Goal: Transaction & Acquisition: Purchase product/service

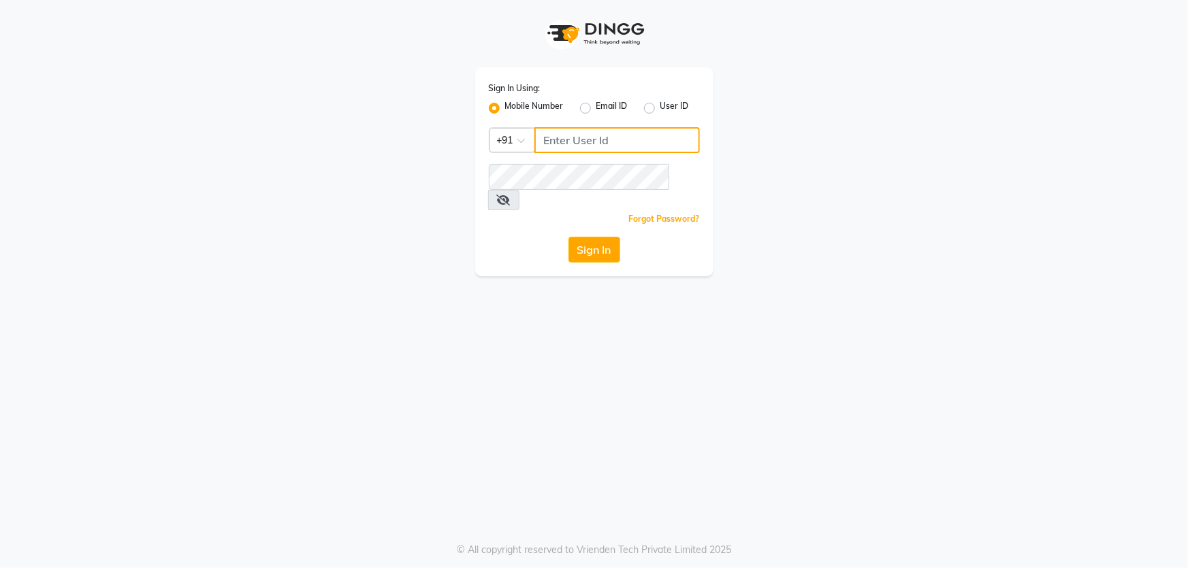
click at [611, 136] on input "Username" at bounding box center [616, 140] width 165 height 26
type input "9137614940"
click at [593, 238] on button "Sign In" at bounding box center [594, 250] width 52 height 26
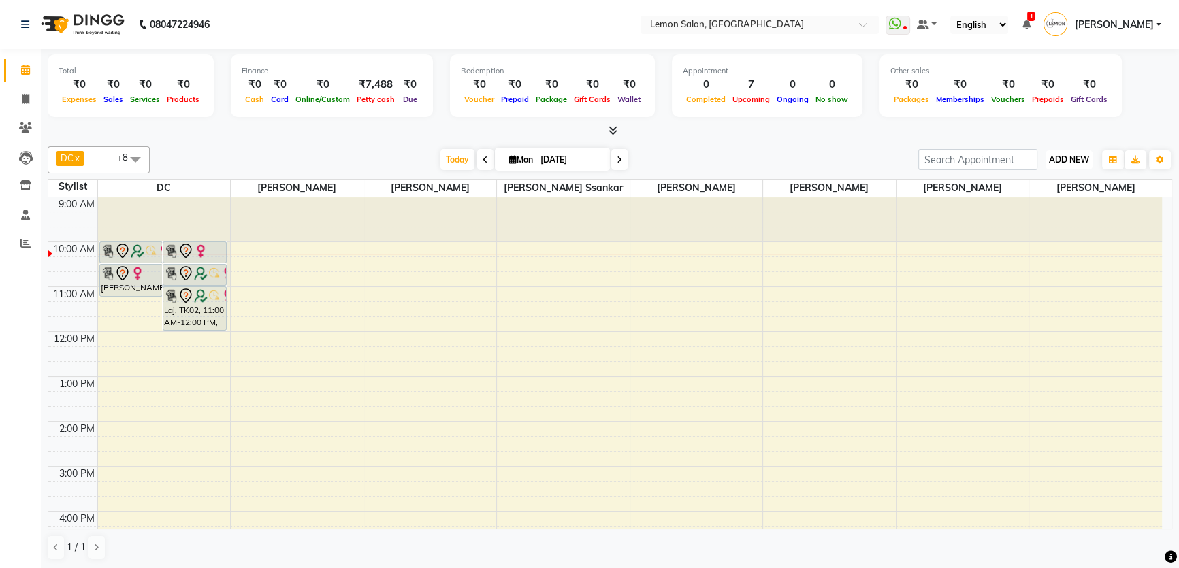
click at [1075, 161] on span "ADD NEW" at bounding box center [1069, 160] width 40 height 10
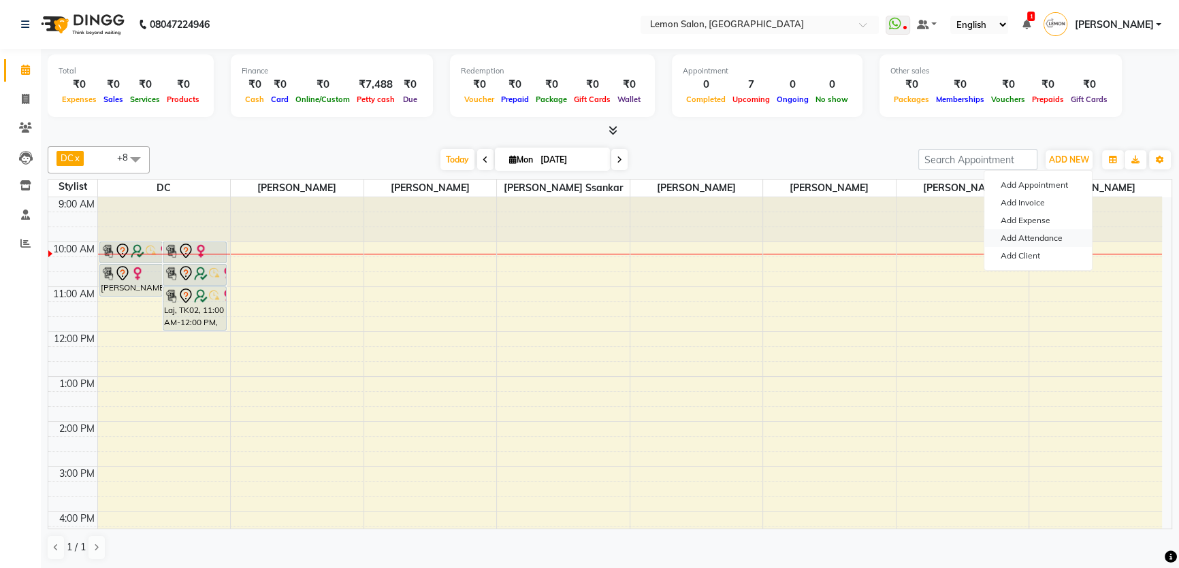
click at [1037, 238] on link "Add Attendance" at bounding box center [1038, 238] width 108 height 18
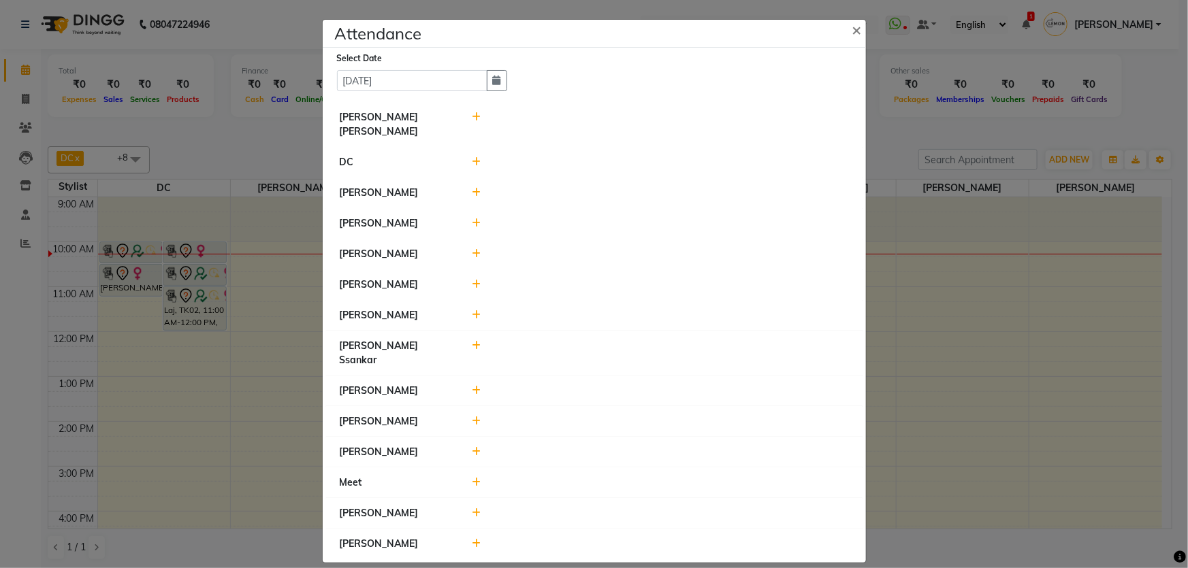
click at [475, 537] on div at bounding box center [661, 544] width 398 height 14
click at [478, 539] on icon at bounding box center [476, 544] width 9 height 10
click at [523, 540] on select "Present Absent Late Half Day Weekly Off" at bounding box center [508, 550] width 72 height 21
select select "A"
click at [472, 540] on select "Present Absent Late Half Day Weekly Off" at bounding box center [508, 550] width 72 height 21
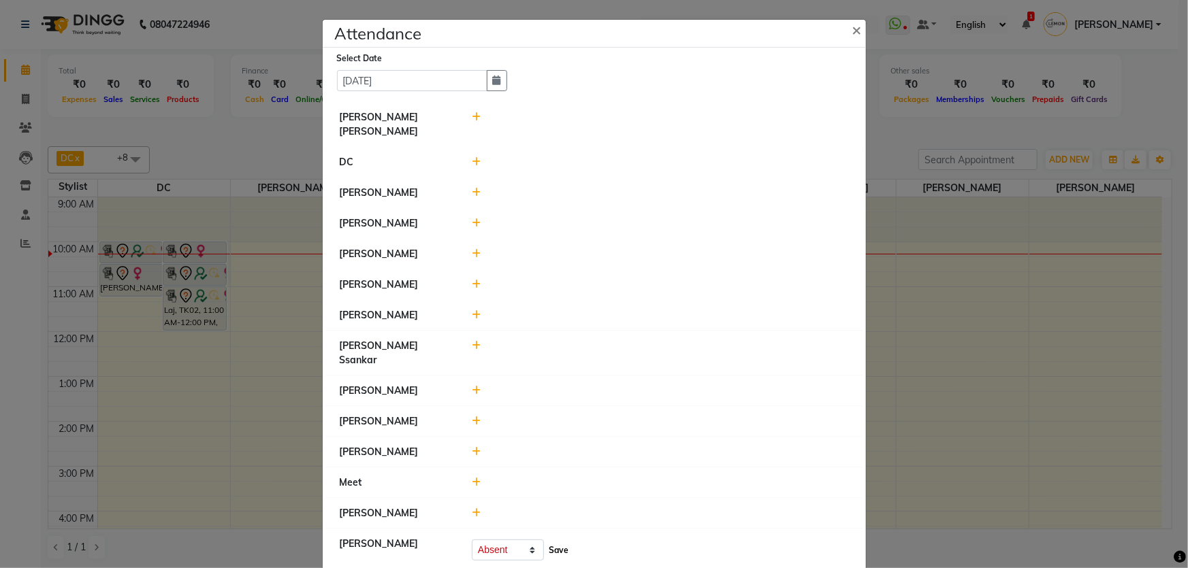
click at [551, 541] on button "Save" at bounding box center [558, 550] width 27 height 19
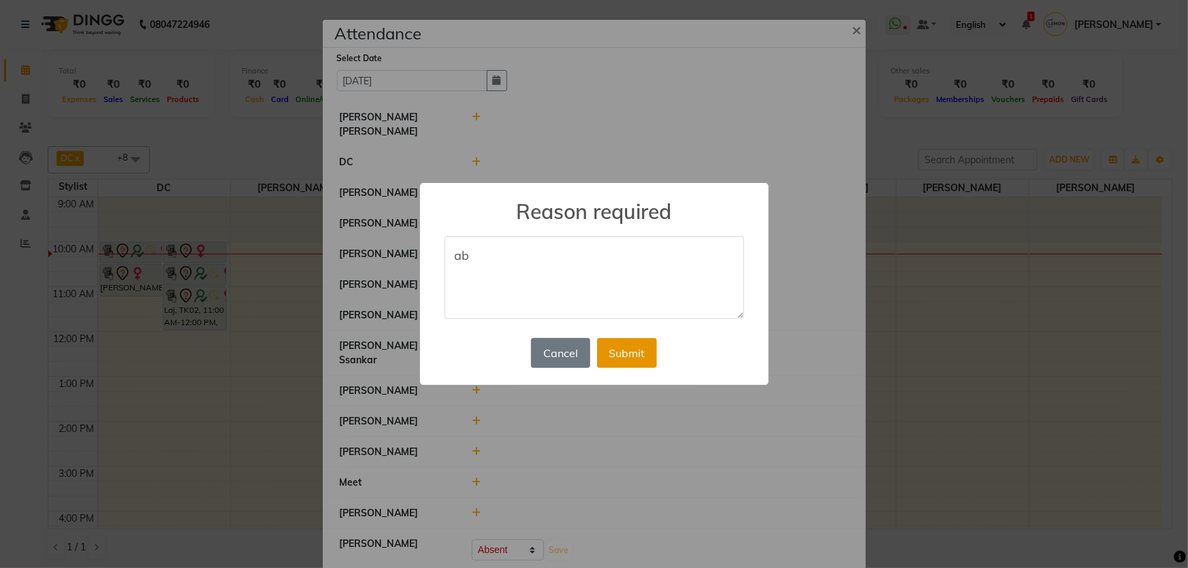
type textarea "ab"
click at [630, 338] on button "Submit" at bounding box center [627, 353] width 60 height 30
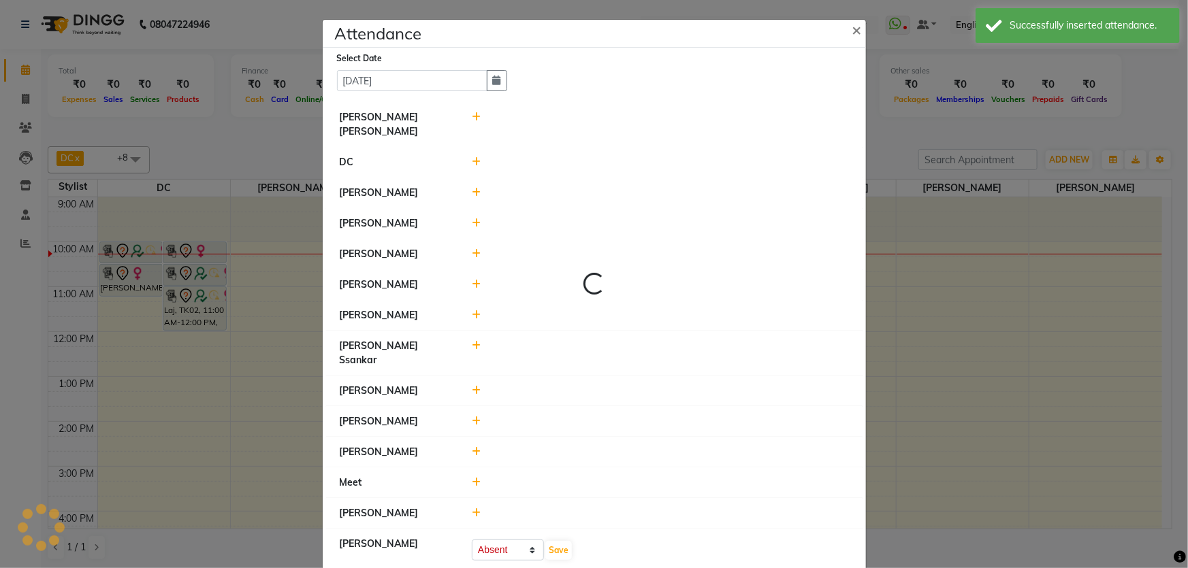
select select "A"
click at [472, 116] on span at bounding box center [476, 117] width 9 height 12
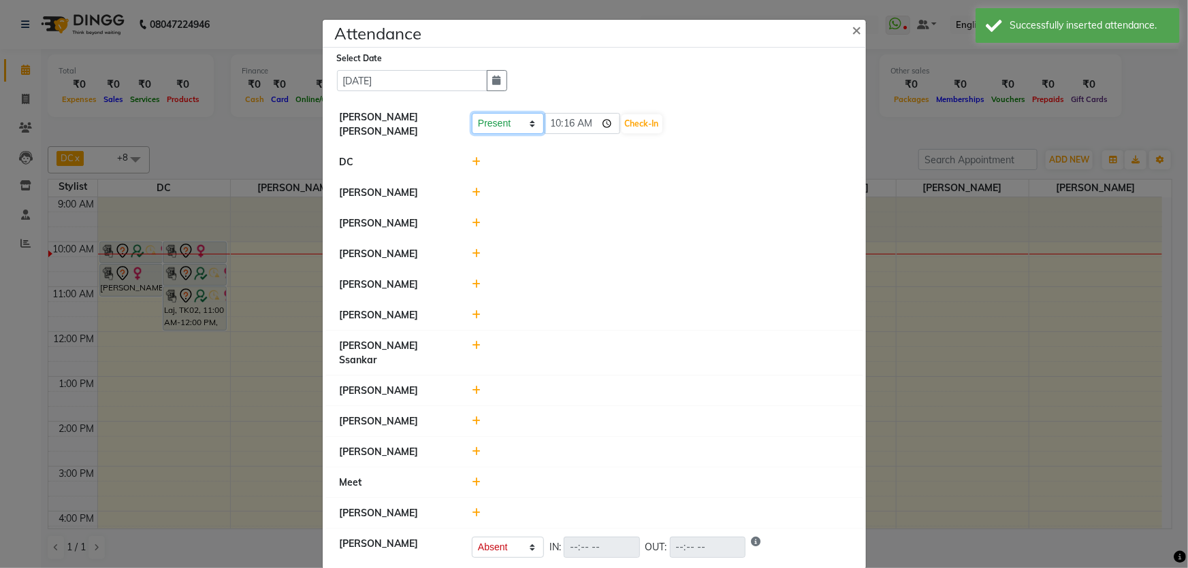
click at [491, 123] on select "Present Absent Late Half Day Weekly Off" at bounding box center [508, 123] width 72 height 21
select select "W"
click at [472, 113] on select "Present Absent Late Half Day Weekly Off" at bounding box center [508, 123] width 72 height 21
click at [545, 125] on button "Save" at bounding box center [558, 123] width 27 height 19
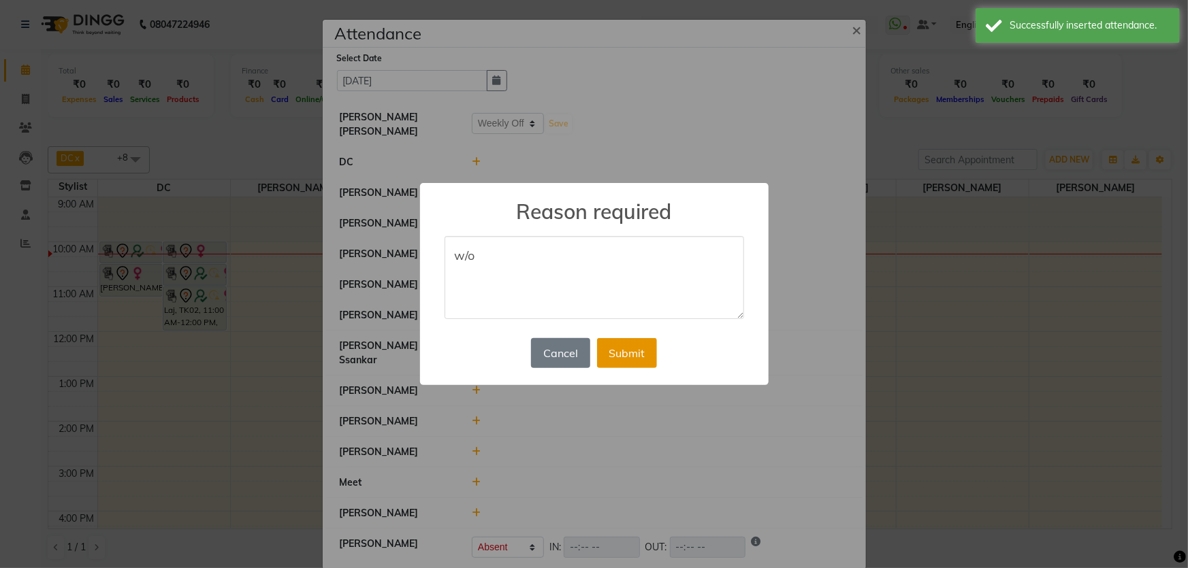
type textarea "w/o"
click at [616, 355] on button "Submit" at bounding box center [627, 353] width 60 height 30
select select "W"
select select "A"
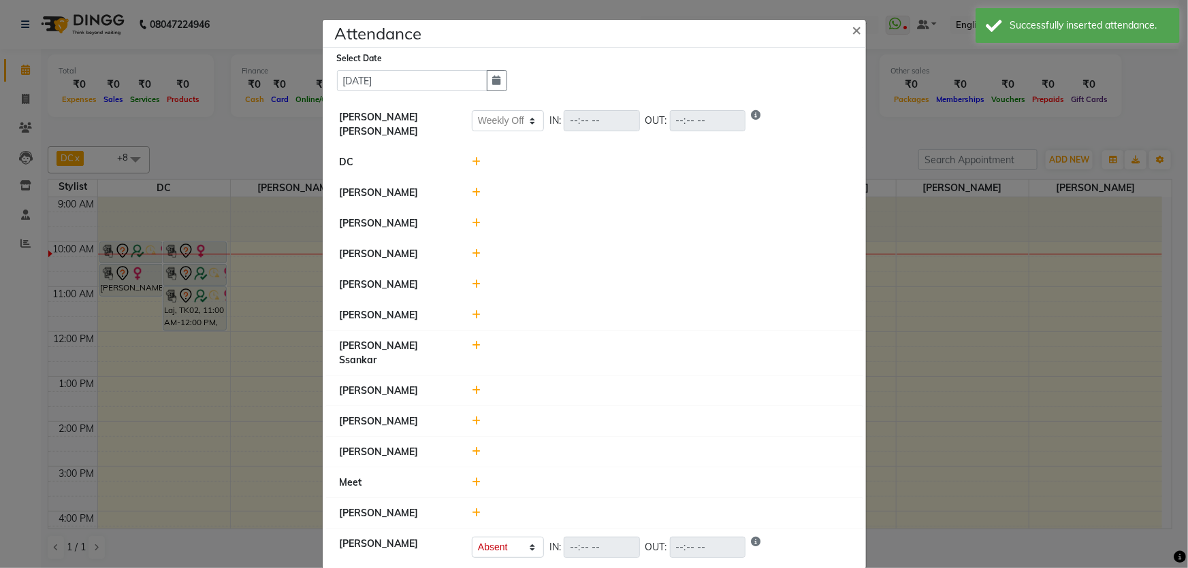
click at [475, 189] on icon at bounding box center [476, 193] width 9 height 10
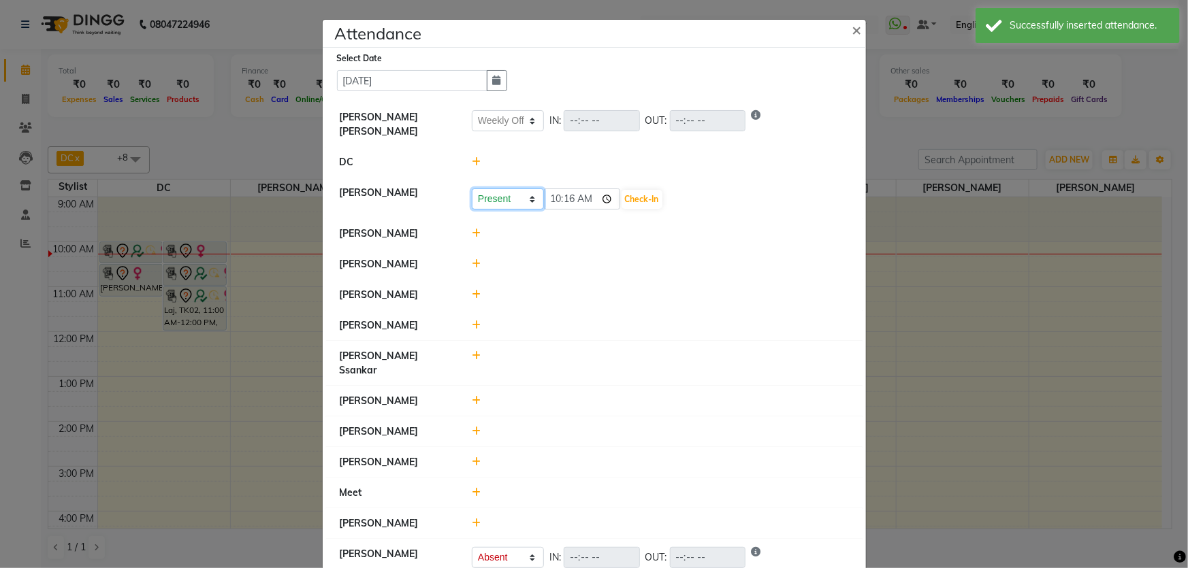
click at [486, 198] on select "Present Absent Late Half Day Weekly Off" at bounding box center [508, 199] width 72 height 21
select select "W"
click at [472, 189] on select "Present Absent Late Half Day Weekly Off" at bounding box center [508, 199] width 72 height 21
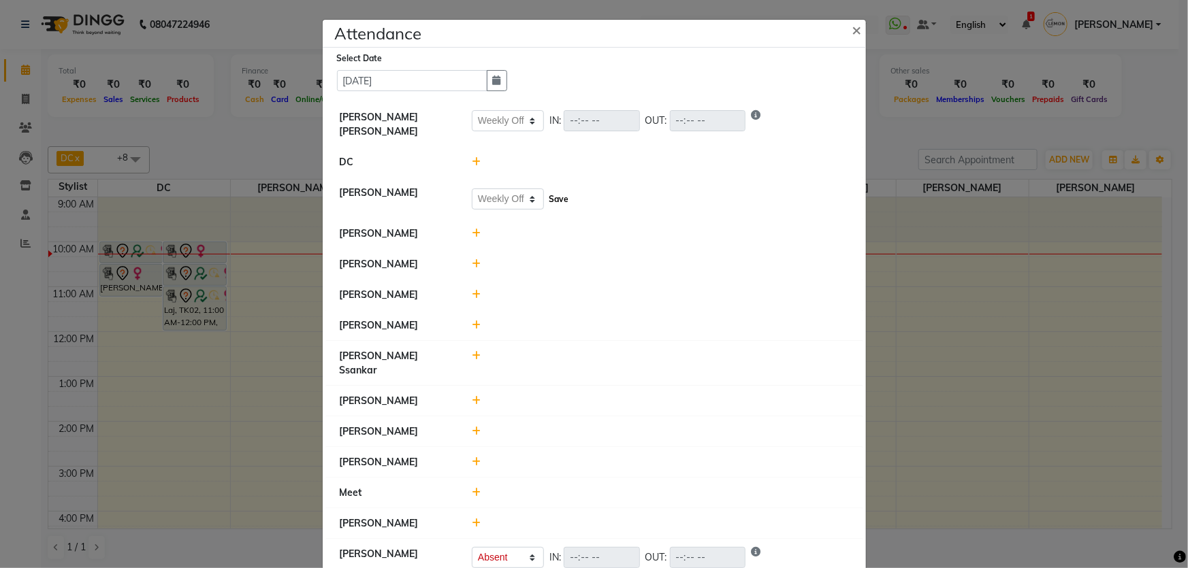
click at [560, 195] on button "Save" at bounding box center [558, 199] width 27 height 19
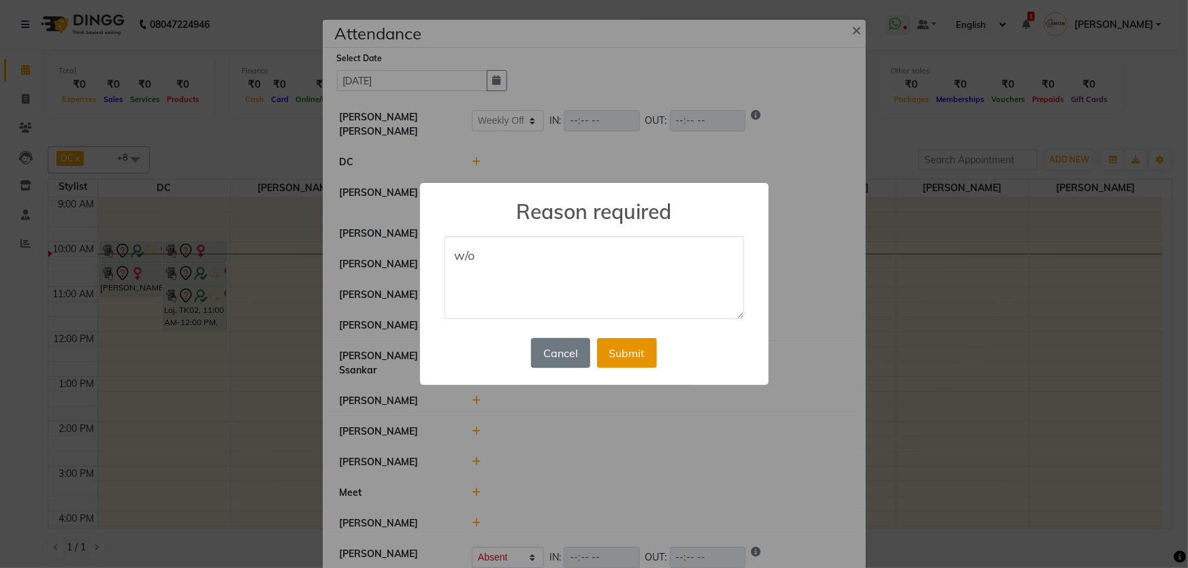
type textarea "w/o"
click at [616, 351] on button "Submit" at bounding box center [627, 353] width 60 height 30
select select "W"
select select "A"
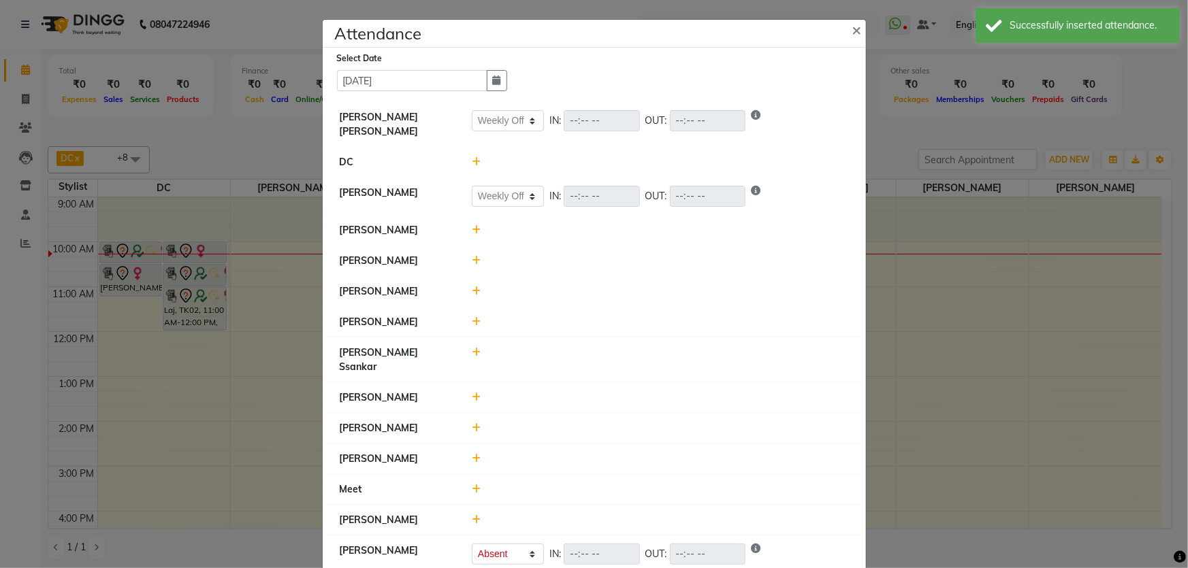
click at [474, 225] on icon at bounding box center [476, 230] width 9 height 10
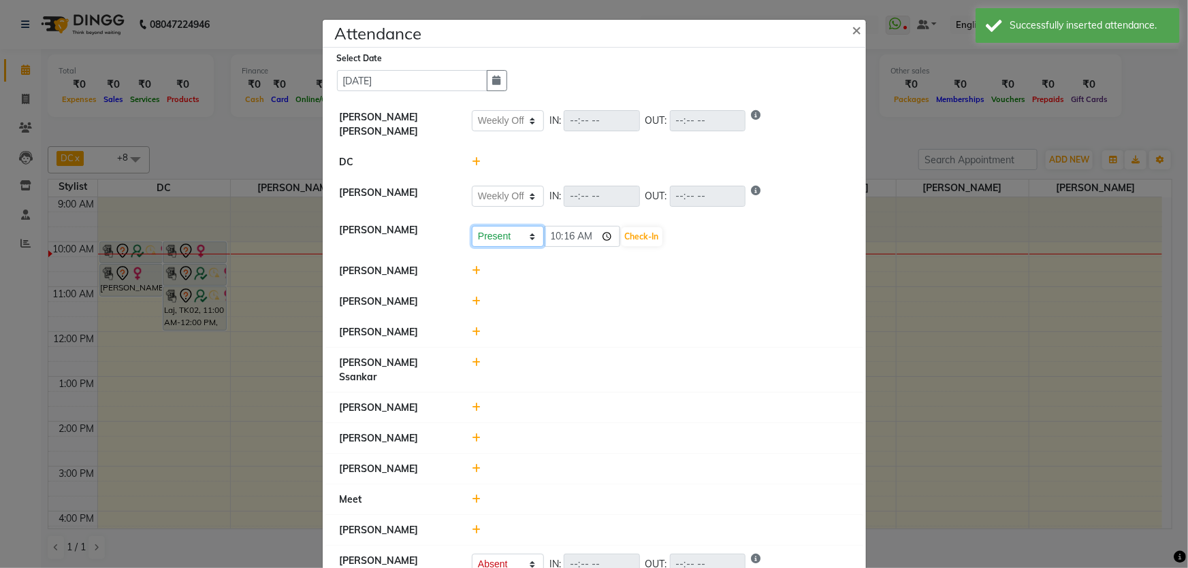
click at [490, 238] on select "Present Absent Late Half Day Weekly Off" at bounding box center [508, 236] width 72 height 21
select select "W"
click at [472, 226] on select "Present Absent Late Half Day Weekly Off" at bounding box center [508, 236] width 72 height 21
click at [548, 231] on button "Save" at bounding box center [558, 236] width 27 height 19
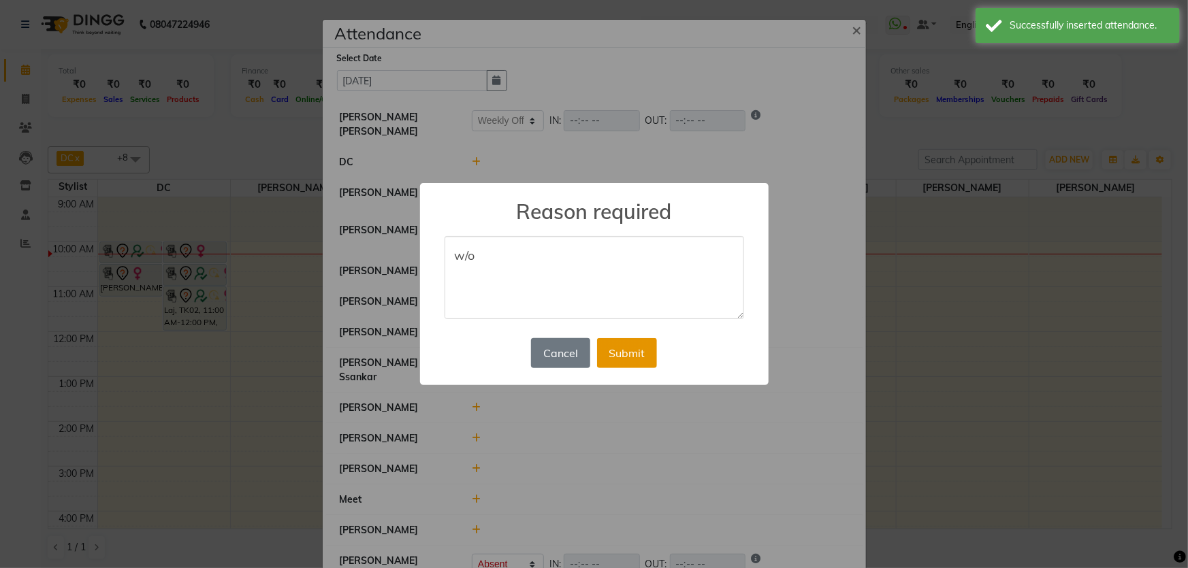
type textarea "w/o"
click at [634, 342] on button "Submit" at bounding box center [627, 353] width 60 height 30
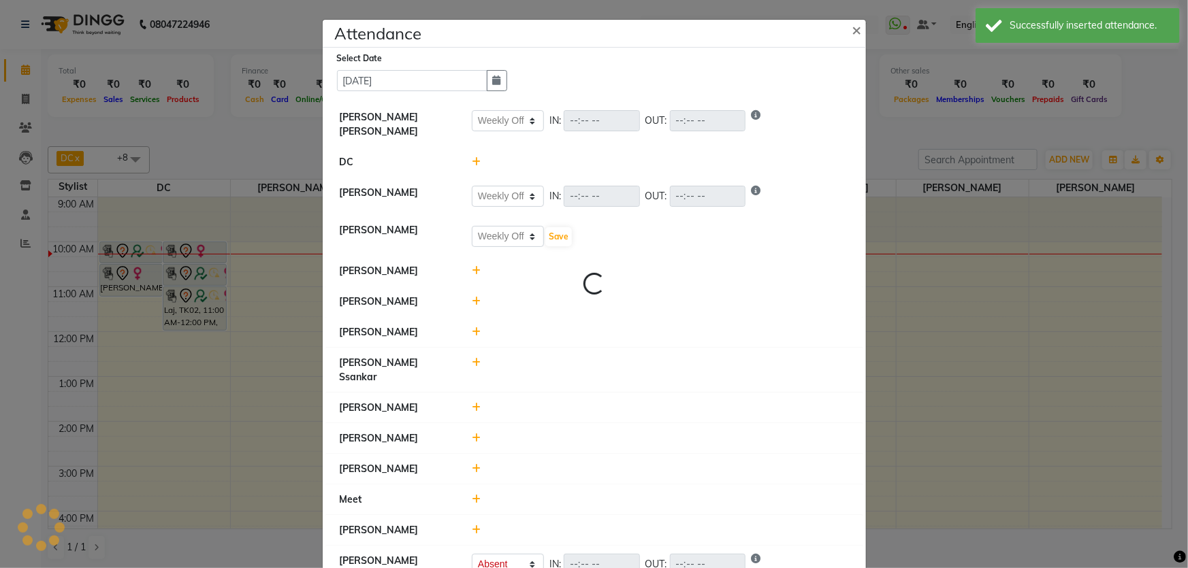
select select "W"
select select "A"
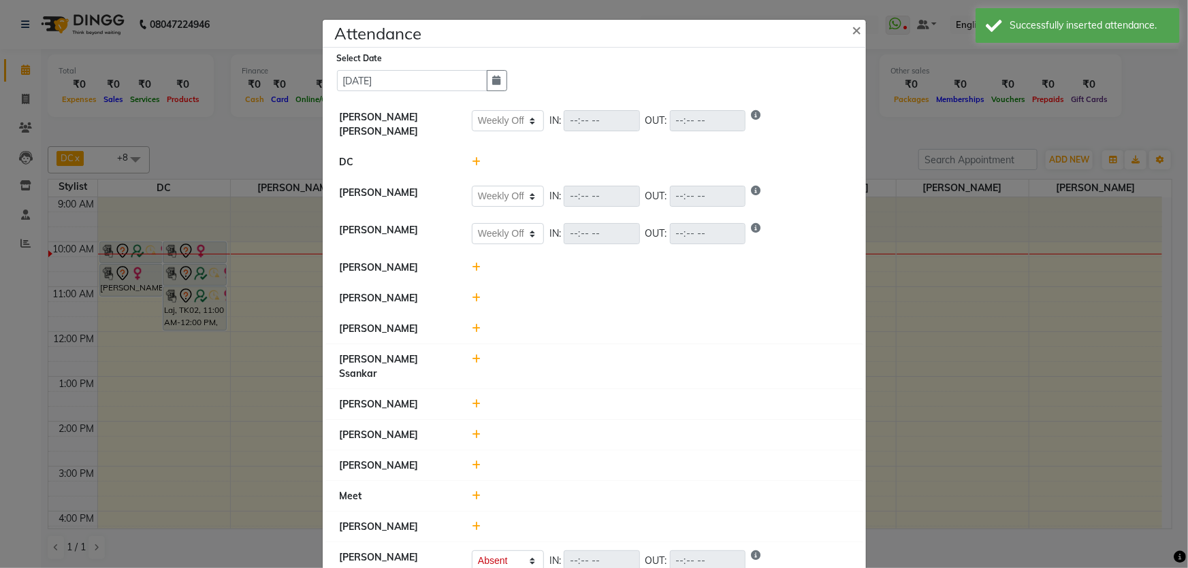
click at [473, 293] on icon at bounding box center [476, 298] width 9 height 10
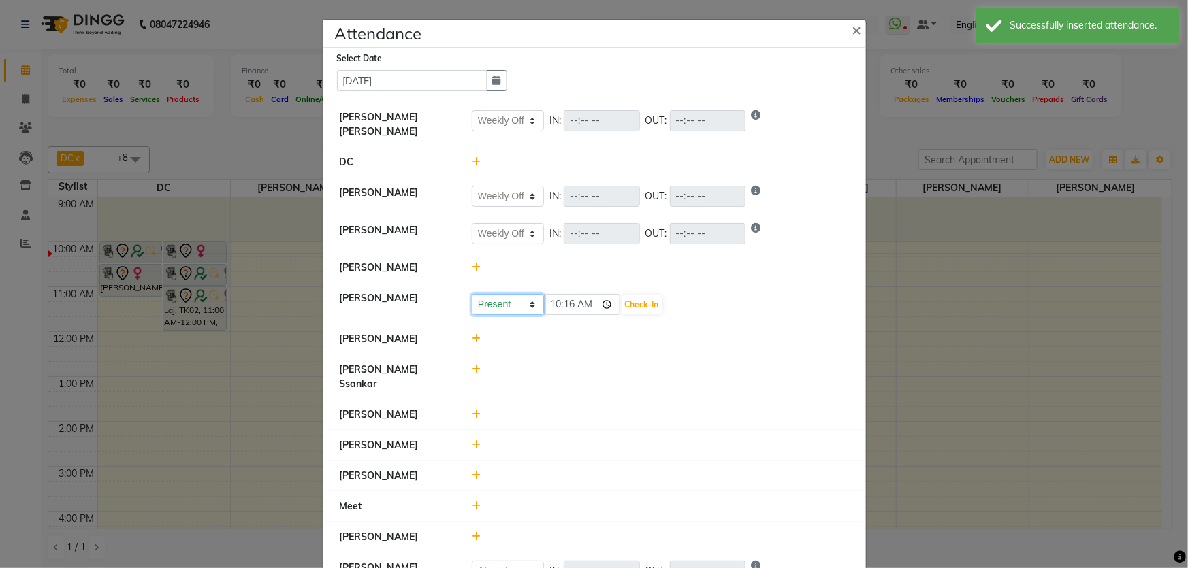
click at [485, 307] on select "Present Absent Late Half Day Weekly Off" at bounding box center [508, 304] width 72 height 21
select select "W"
click at [472, 294] on select "Present Absent Late Half Day Weekly Off" at bounding box center [508, 304] width 72 height 21
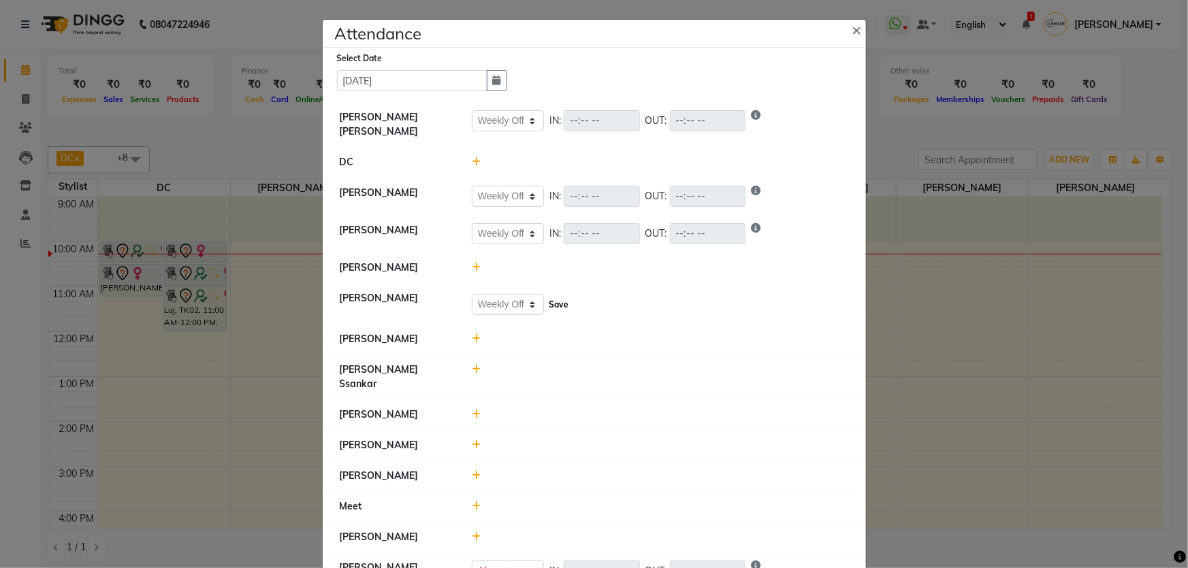
click at [545, 304] on button "Save" at bounding box center [558, 304] width 27 height 19
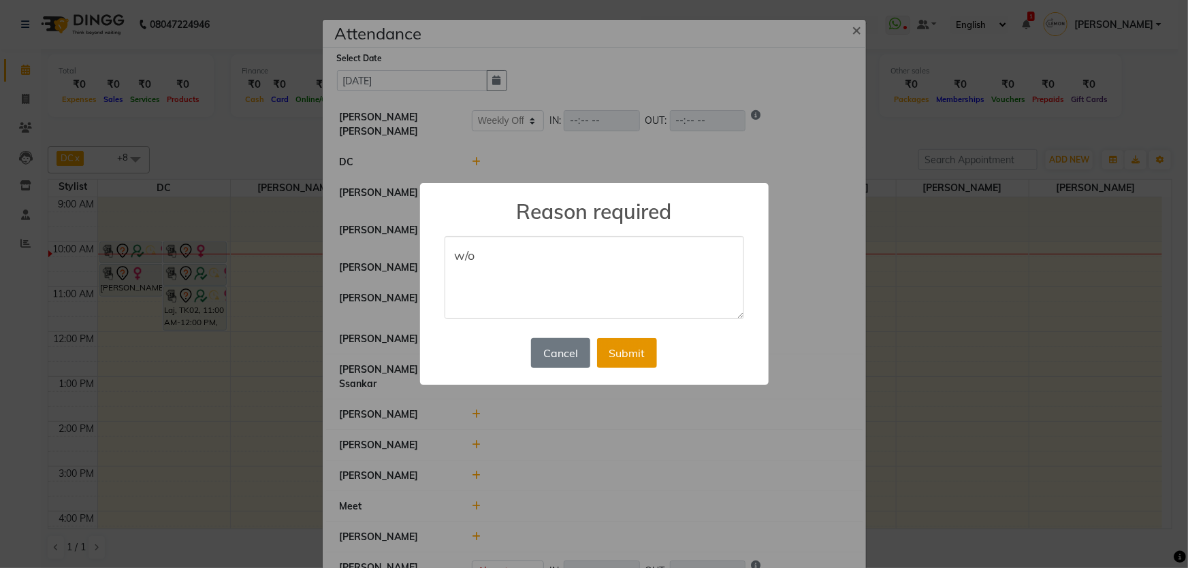
type textarea "w/o"
click at [618, 346] on button "Submit" at bounding box center [627, 353] width 60 height 30
select select "W"
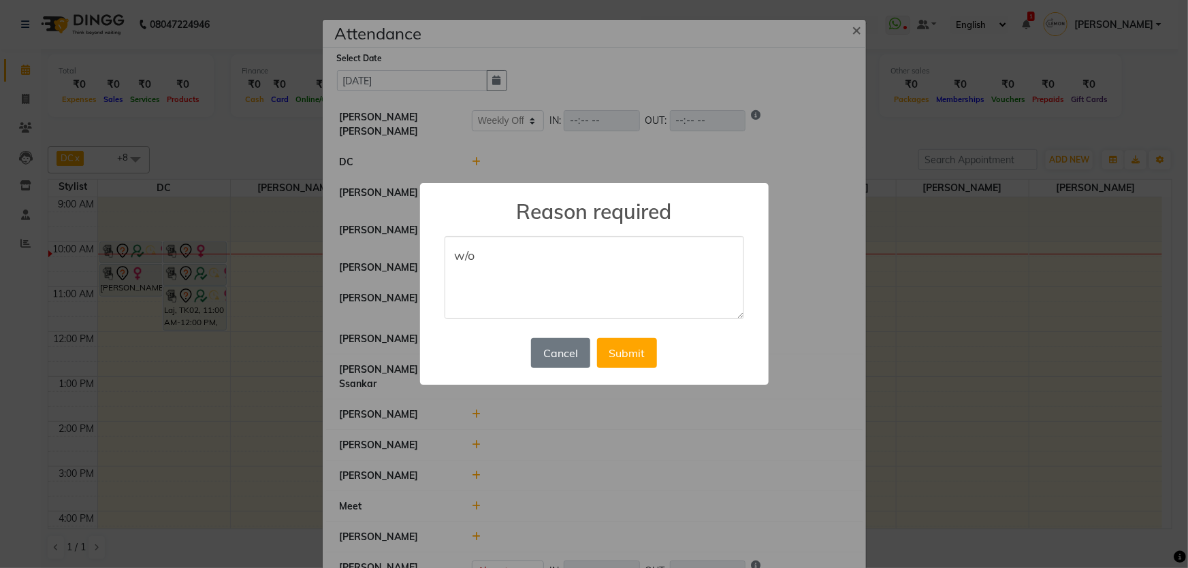
select select "W"
select select "A"
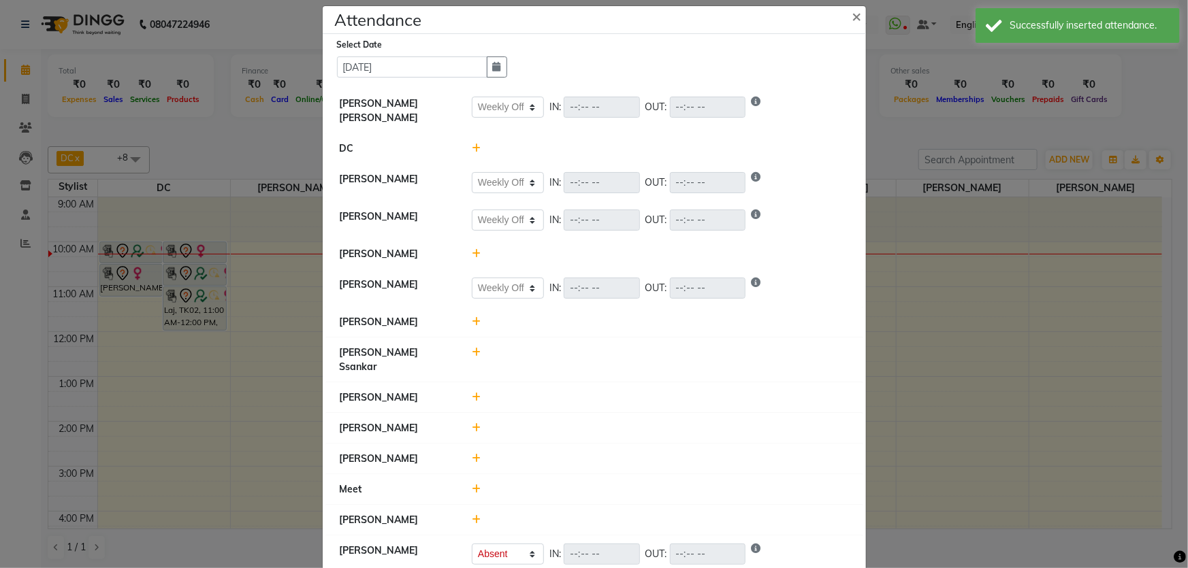
scroll to position [18, 0]
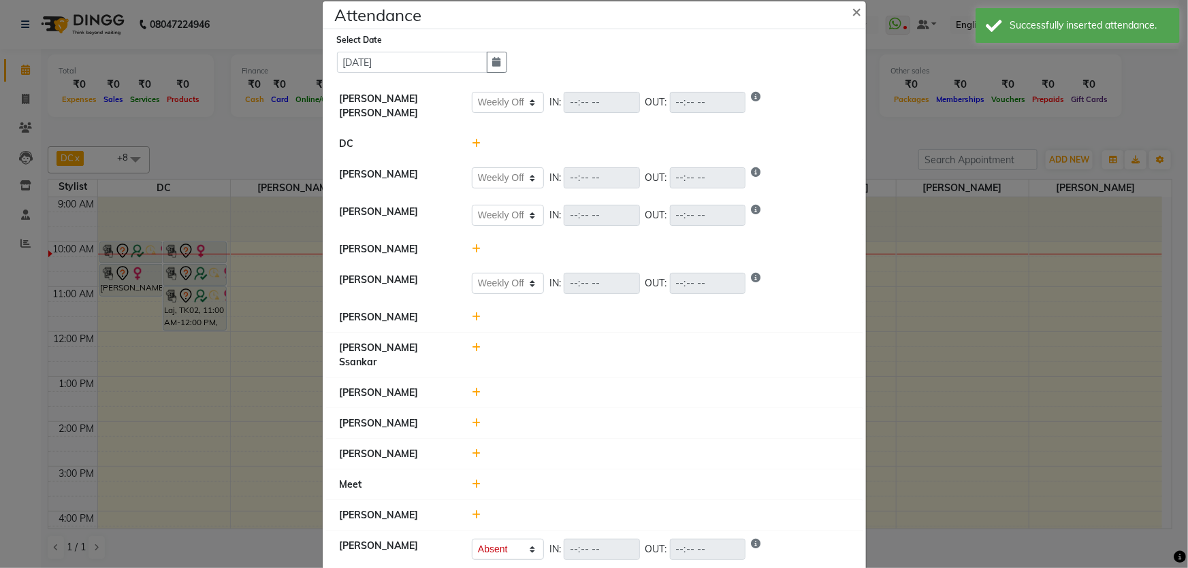
click at [473, 480] on icon at bounding box center [476, 485] width 9 height 10
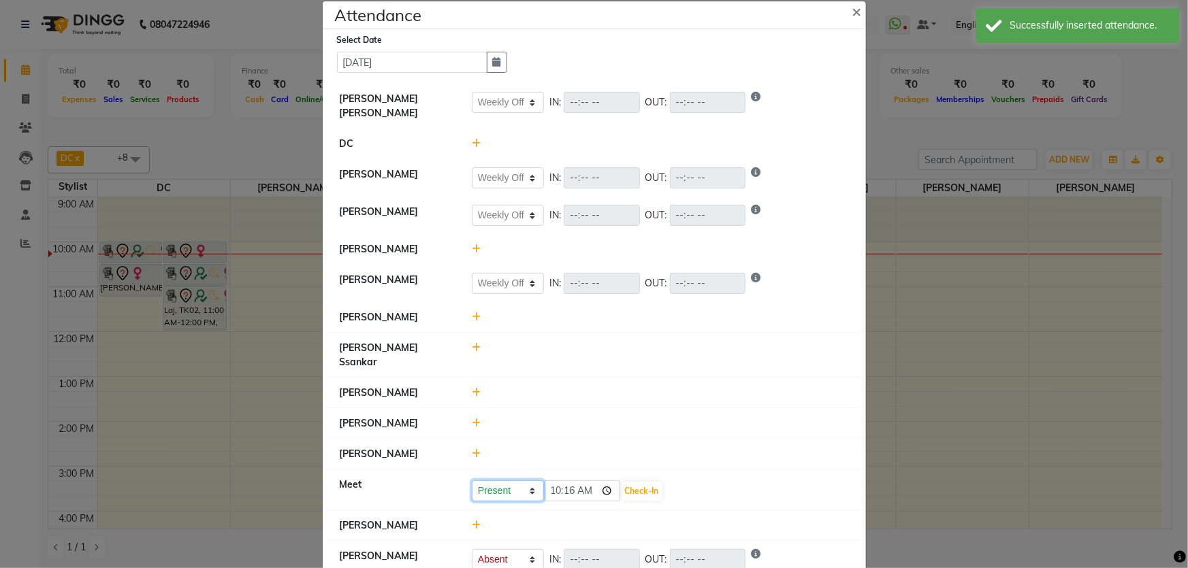
click at [481, 481] on select "Present Absent Late Half Day Weekly Off" at bounding box center [508, 491] width 72 height 21
select select "A"
click at [472, 481] on select "Present Absent Late Half Day Weekly Off" at bounding box center [508, 491] width 72 height 21
click at [553, 482] on button "Save" at bounding box center [558, 491] width 27 height 19
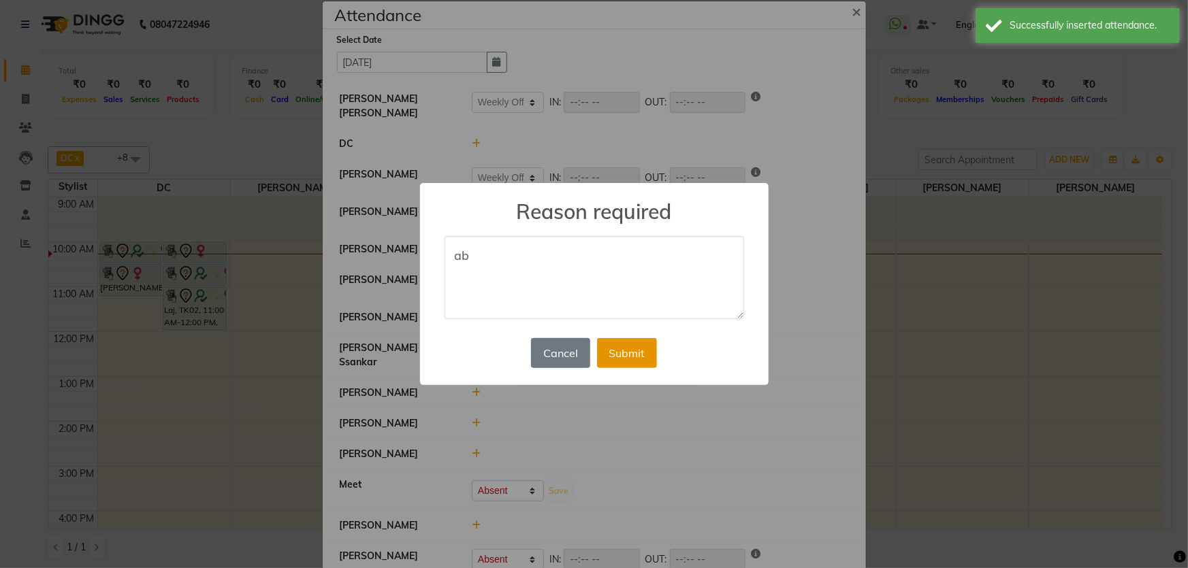
type textarea "ab"
click at [630, 354] on button "Submit" at bounding box center [627, 353] width 60 height 30
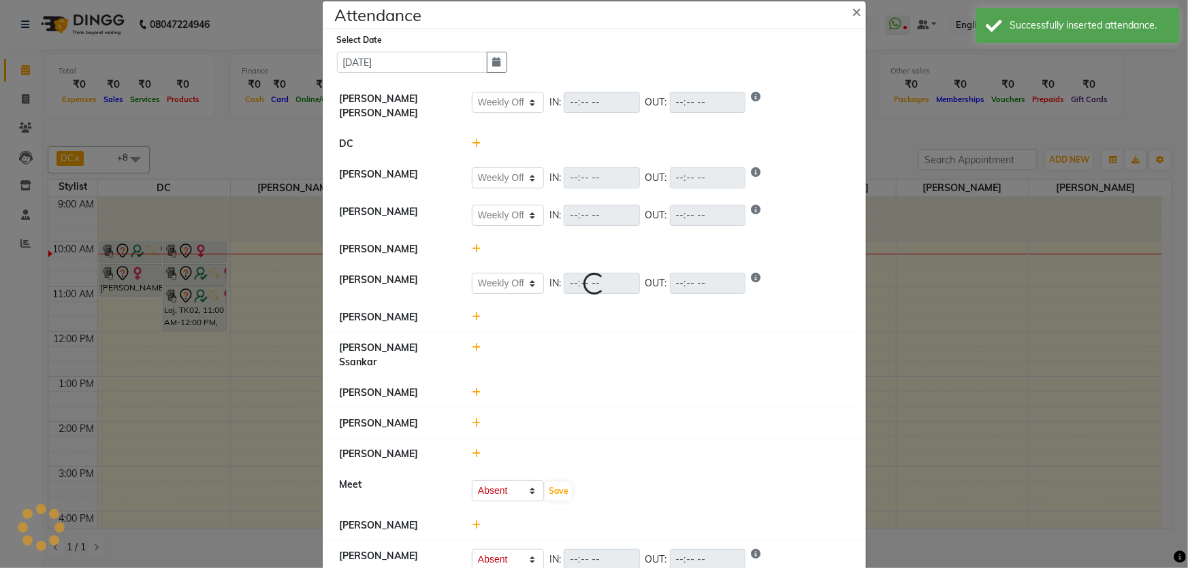
select select "W"
select select "A"
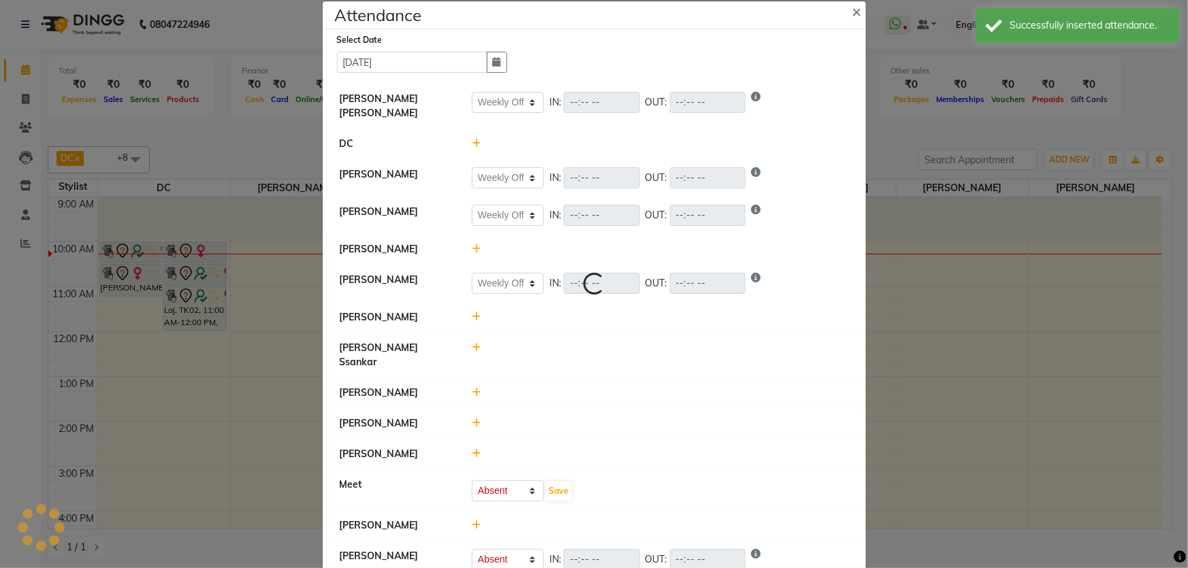
select select "A"
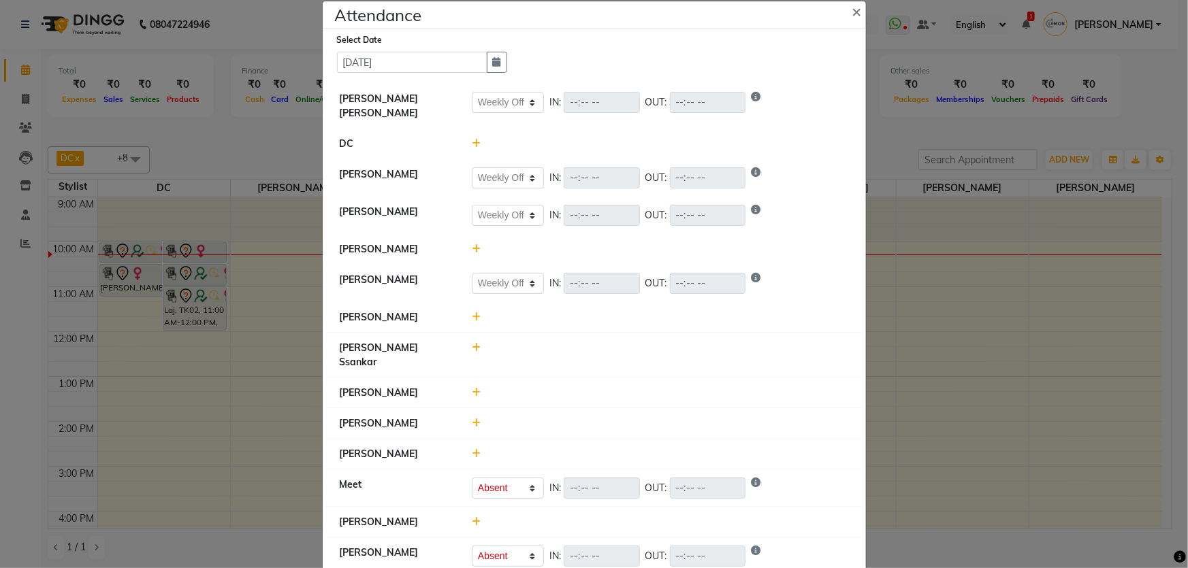
click at [474, 449] on icon at bounding box center [476, 454] width 9 height 10
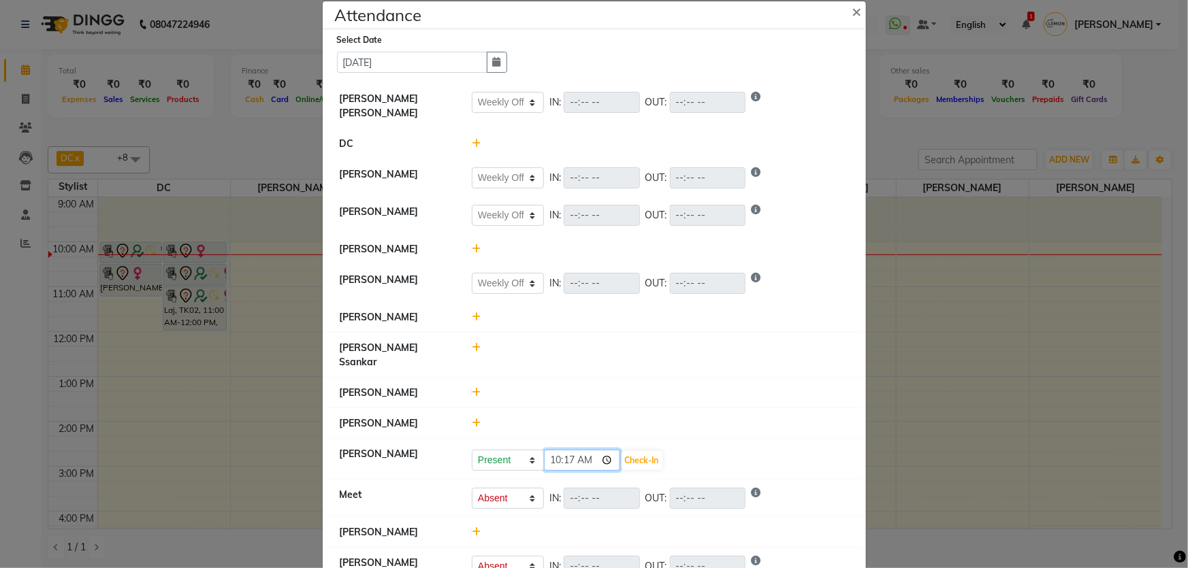
click at [570, 450] on input "10:17" at bounding box center [582, 460] width 76 height 21
type input "10:14"
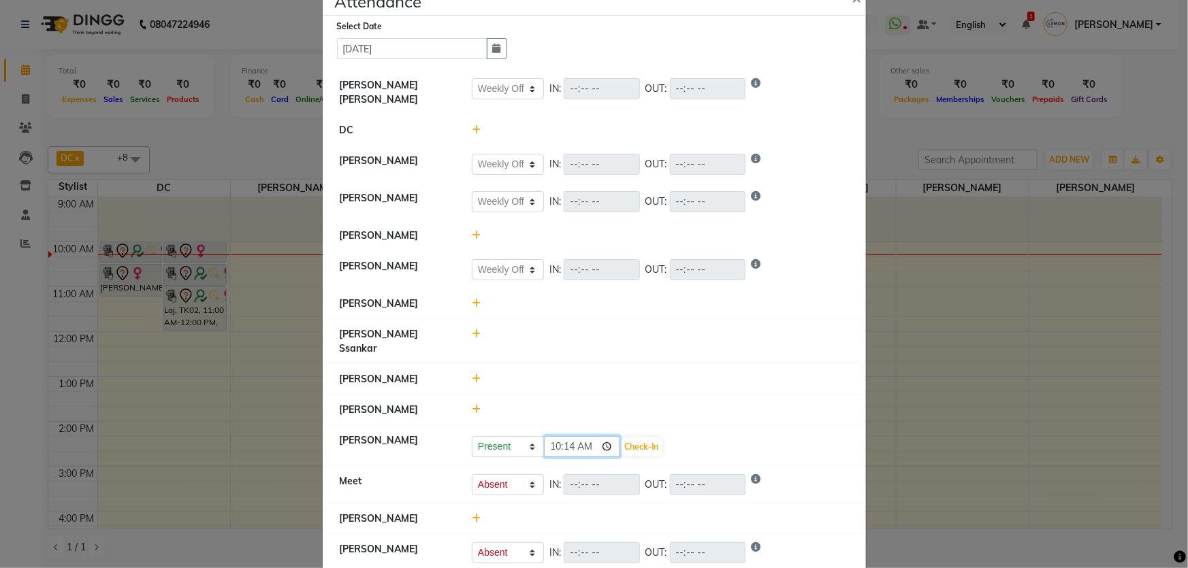
scroll to position [35, 0]
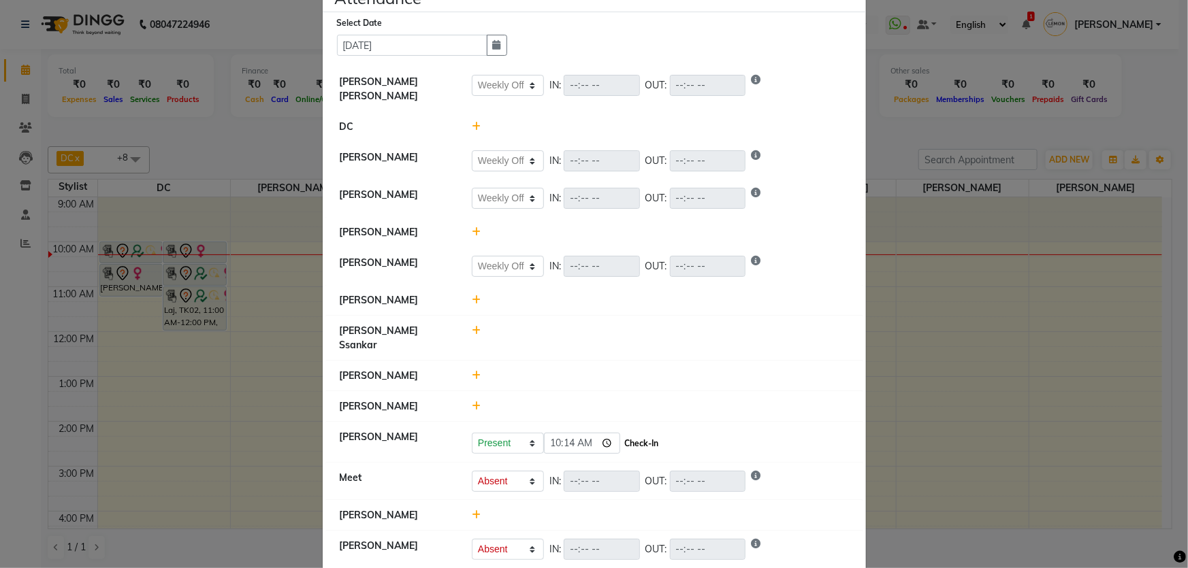
click at [649, 434] on button "Check-In" at bounding box center [641, 443] width 41 height 19
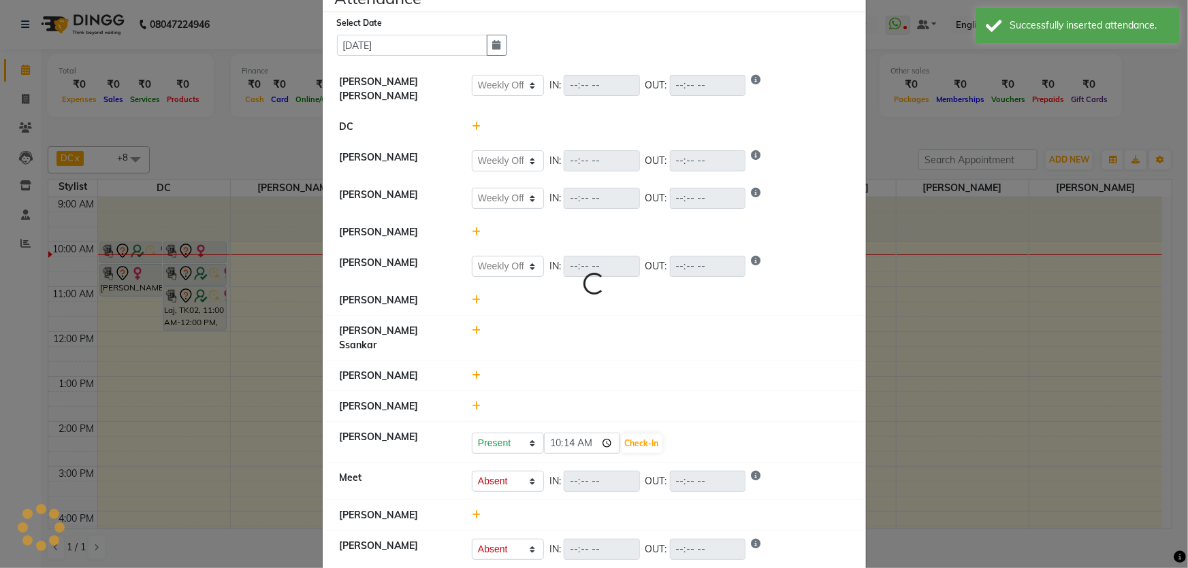
scroll to position [32, 0]
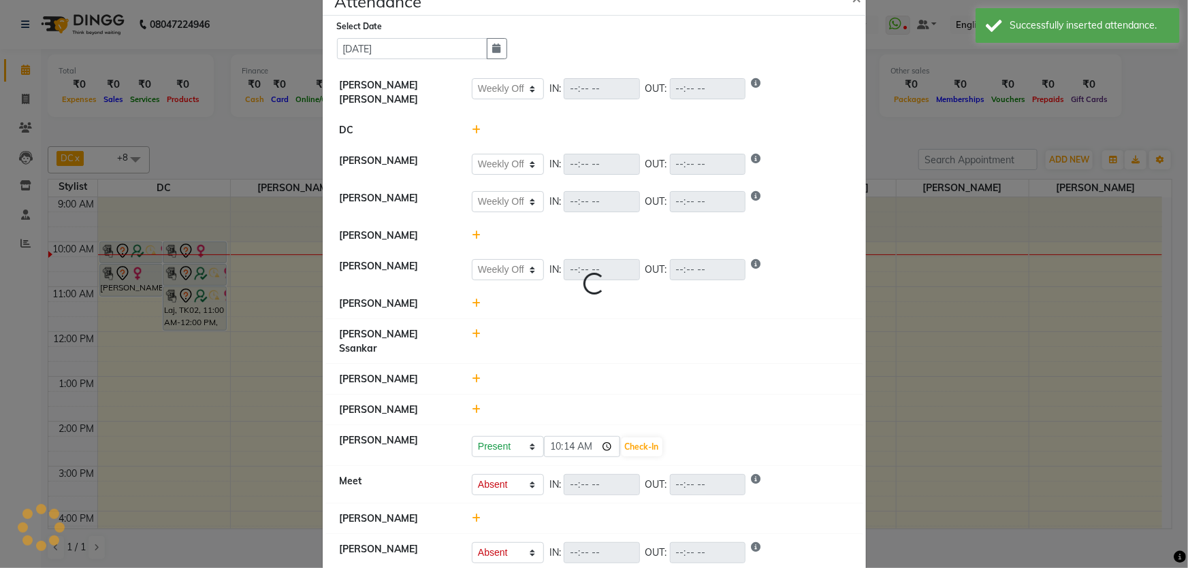
select select "W"
select select "A"
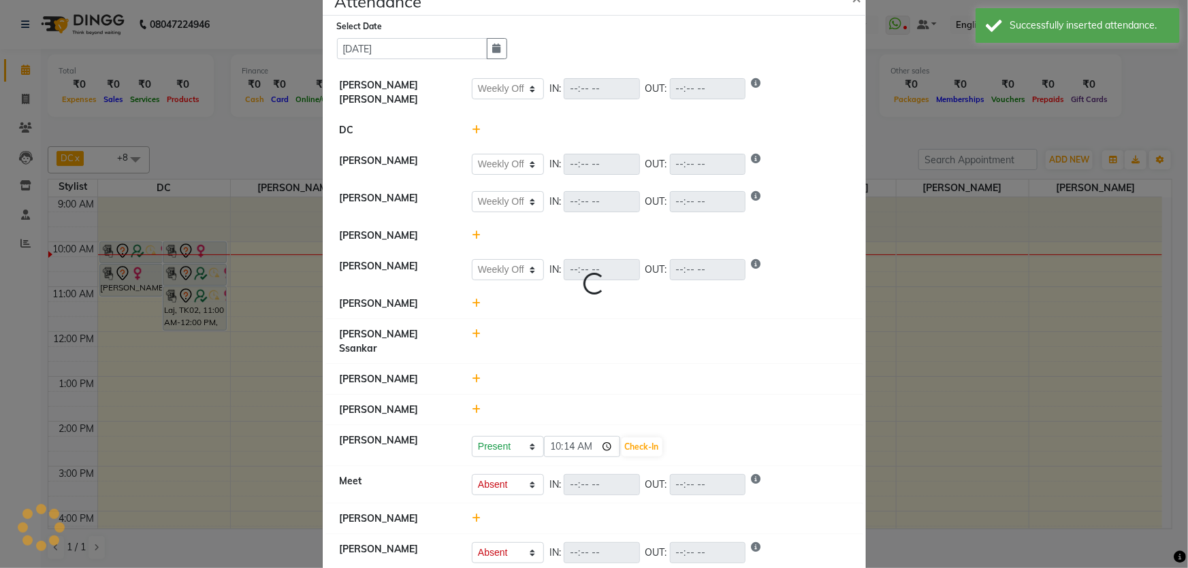
select select "A"
click at [472, 299] on icon at bounding box center [476, 304] width 9 height 10
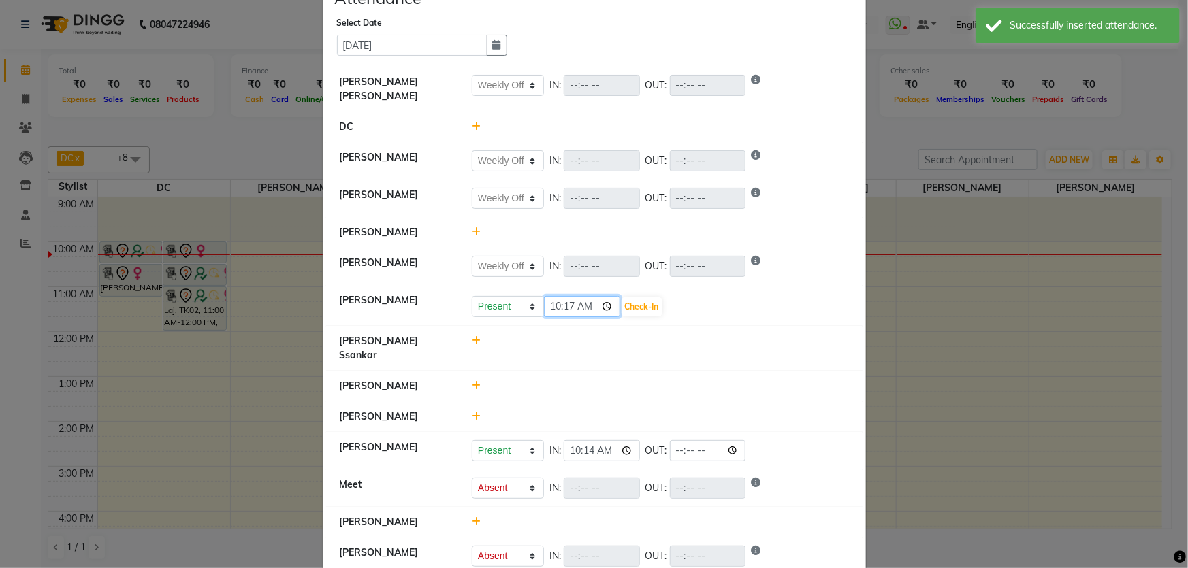
click at [549, 300] on input "10:17" at bounding box center [582, 306] width 76 height 21
type input "09:54"
click at [648, 301] on button "Check-In" at bounding box center [641, 306] width 41 height 19
select select "W"
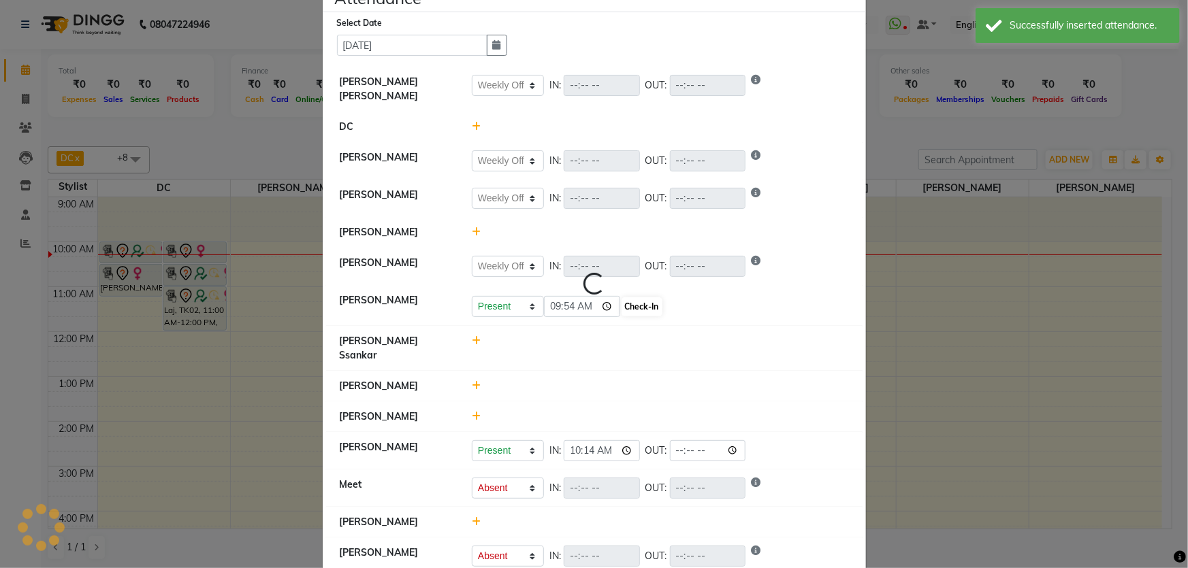
select select "W"
select select "A"
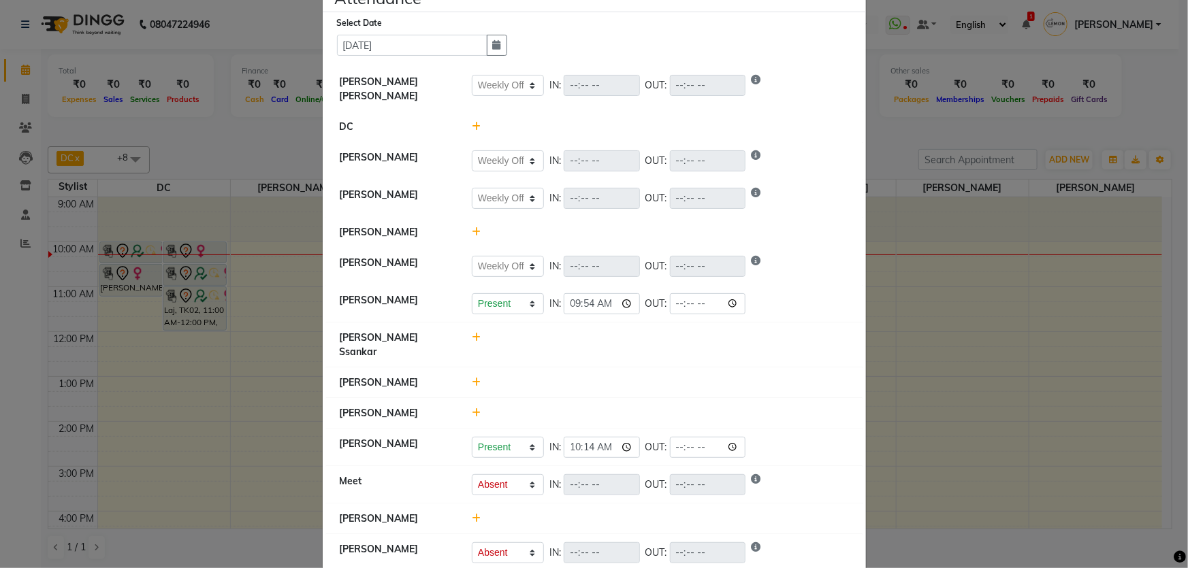
click at [475, 333] on icon at bounding box center [476, 338] width 9 height 10
click at [569, 336] on input "10:17" at bounding box center [582, 344] width 76 height 21
type input "10:08"
click at [637, 335] on button "Check-In" at bounding box center [641, 344] width 41 height 19
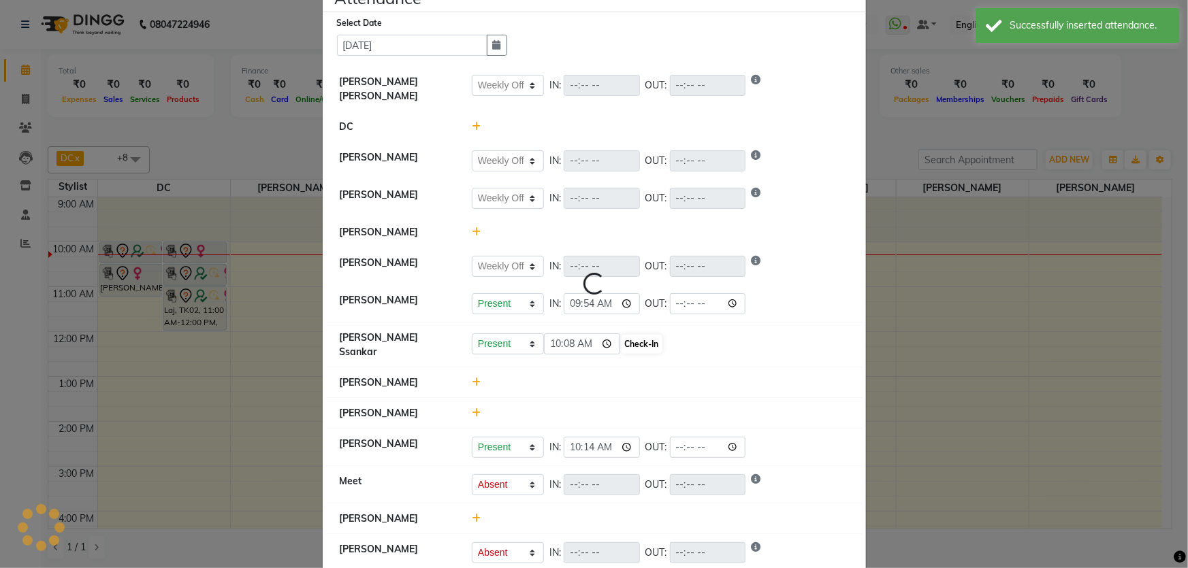
select select "W"
select select "A"
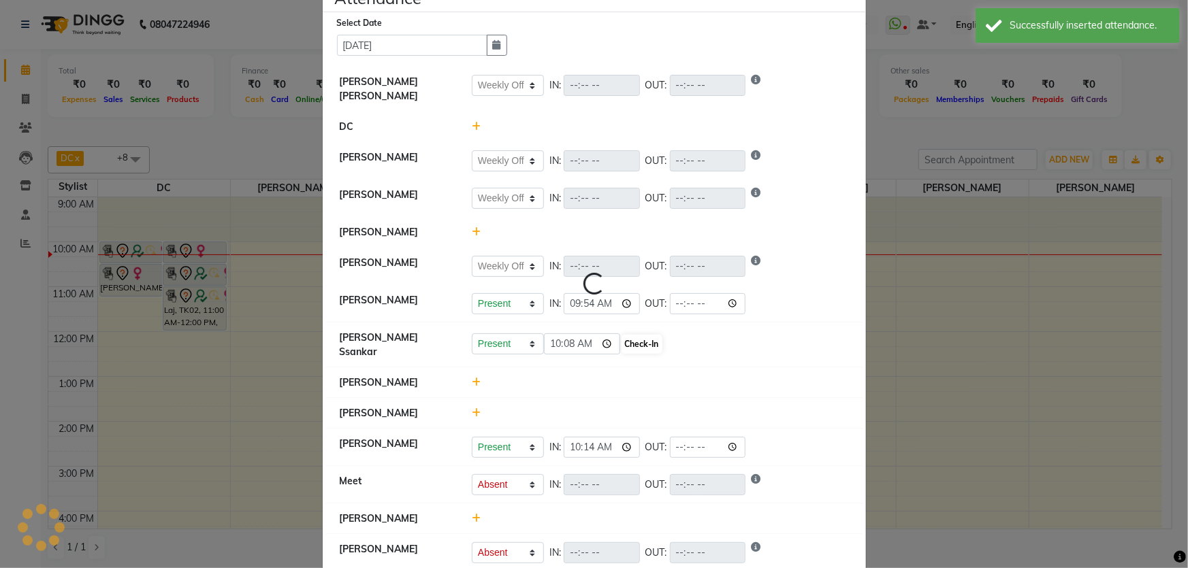
select select "A"
click at [472, 408] on icon at bounding box center [476, 413] width 9 height 10
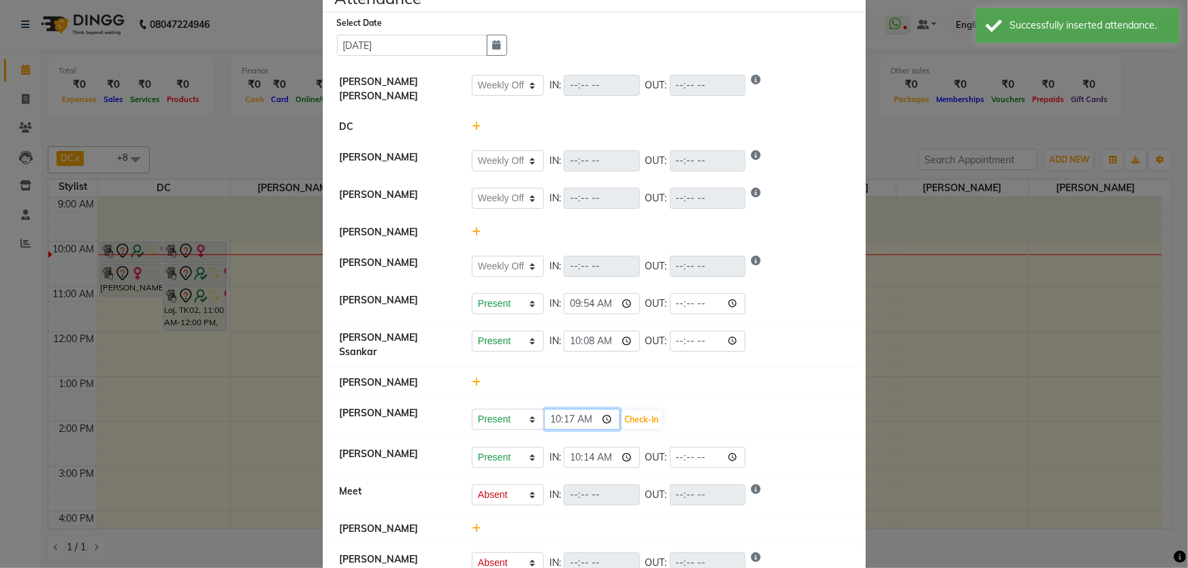
click at [572, 409] on input "10:17" at bounding box center [582, 419] width 76 height 21
click at [566, 409] on input "10:17" at bounding box center [582, 419] width 76 height 21
type input "10:01"
click at [641, 410] on button "Check-In" at bounding box center [641, 419] width 41 height 19
select select "W"
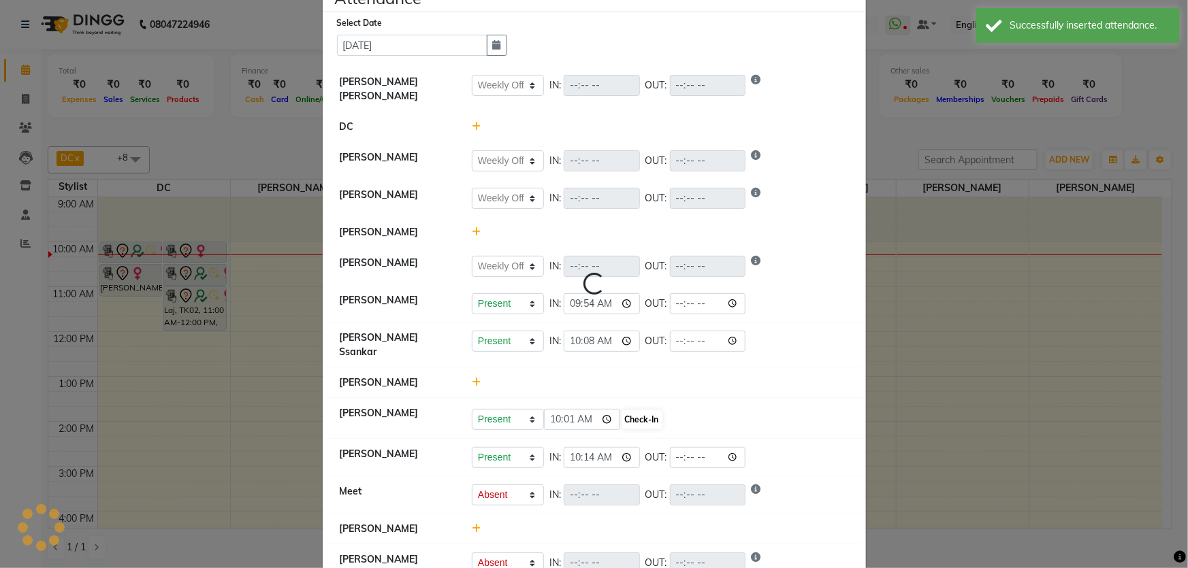
select select "W"
select select "A"
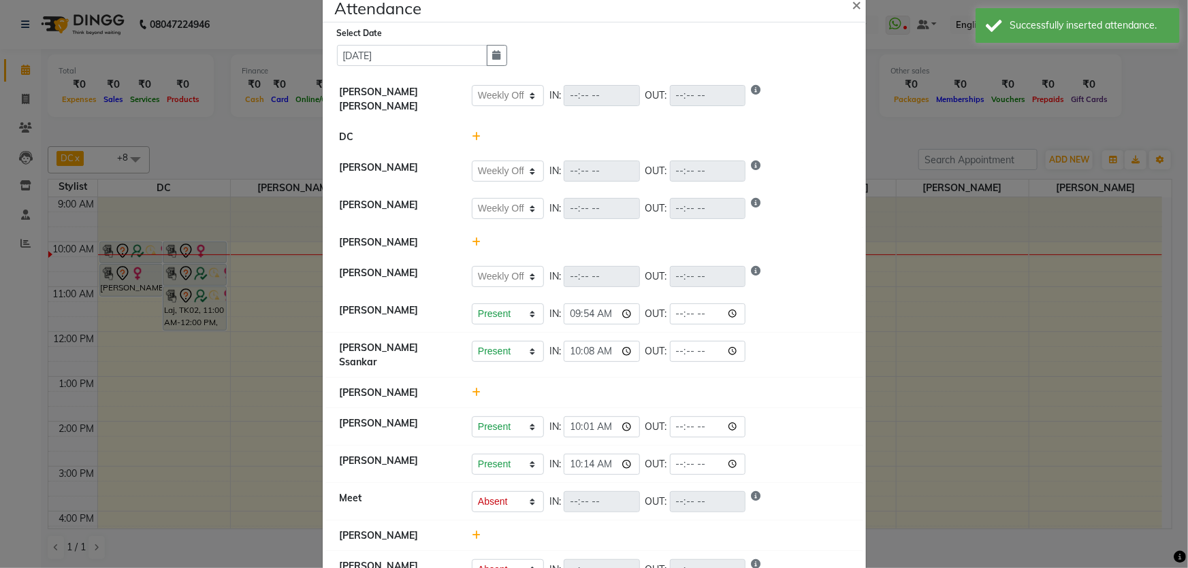
scroll to position [0, 0]
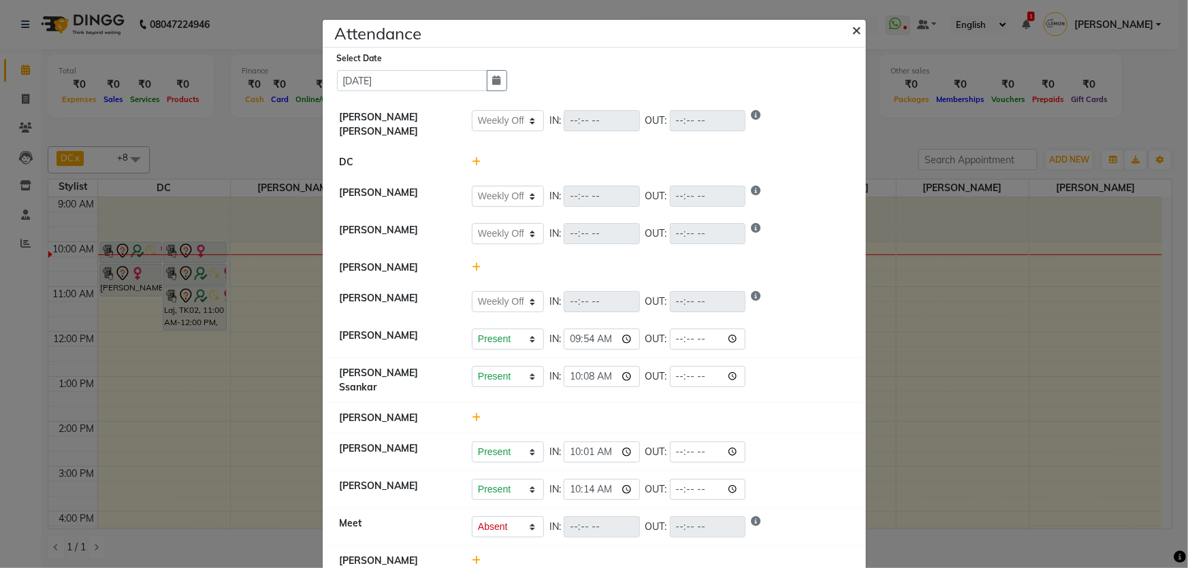
click at [852, 35] on span "×" at bounding box center [857, 29] width 10 height 20
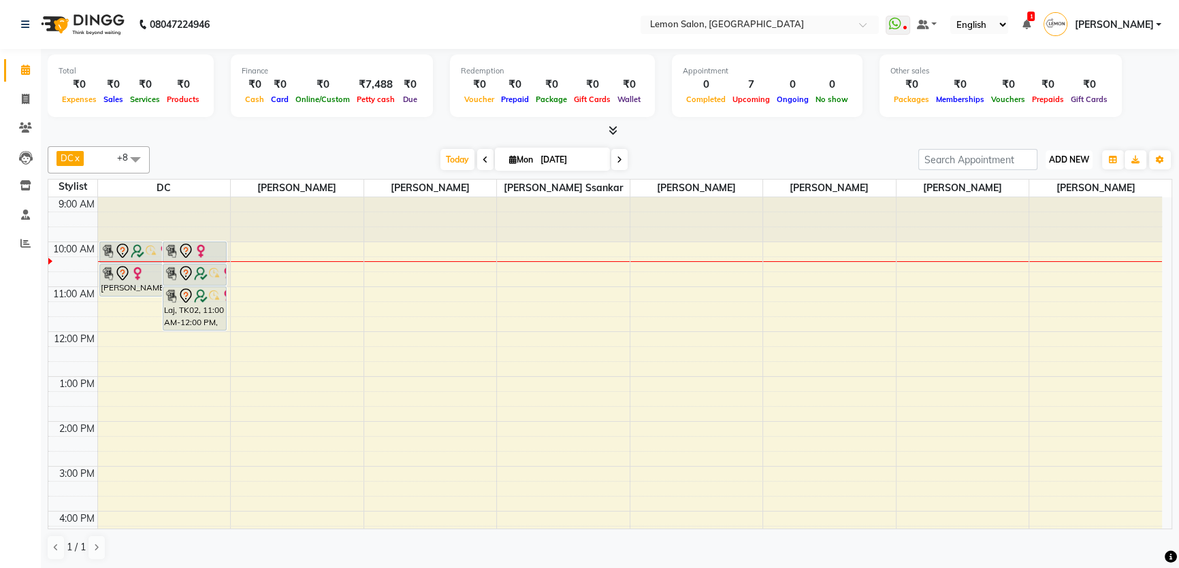
click at [1060, 158] on span "ADD NEW" at bounding box center [1069, 160] width 40 height 10
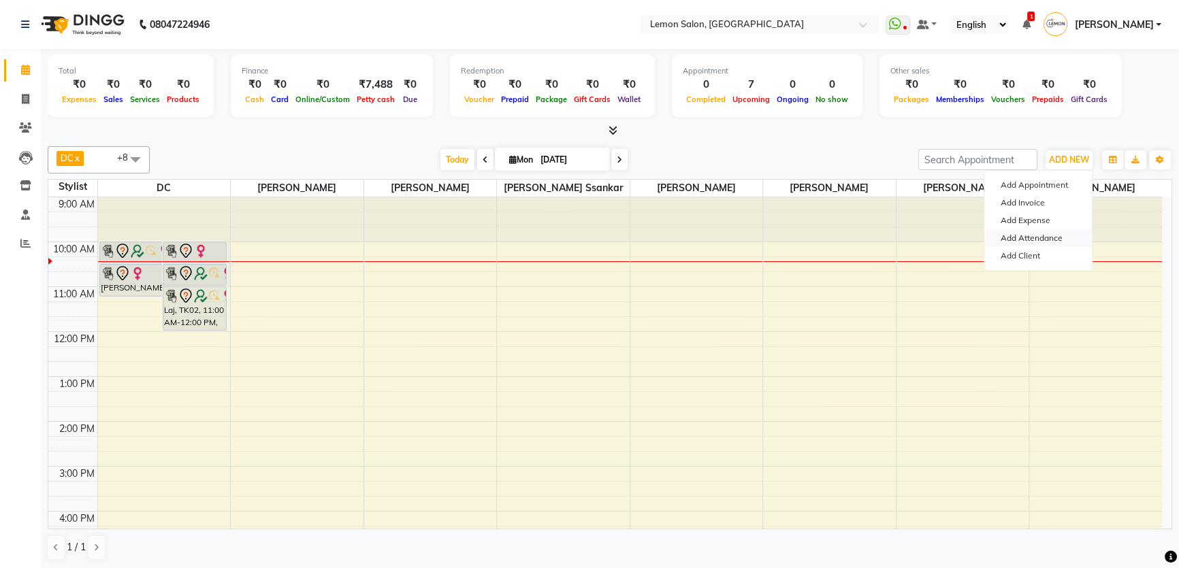
click at [1045, 236] on link "Add Attendance" at bounding box center [1038, 238] width 108 height 18
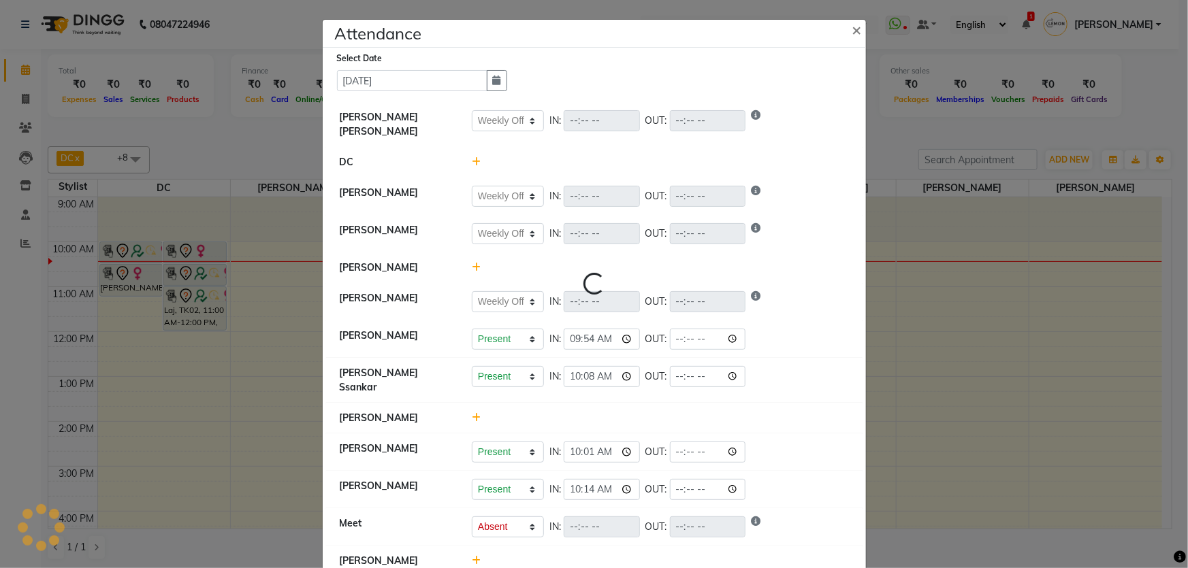
select select "W"
select select "A"
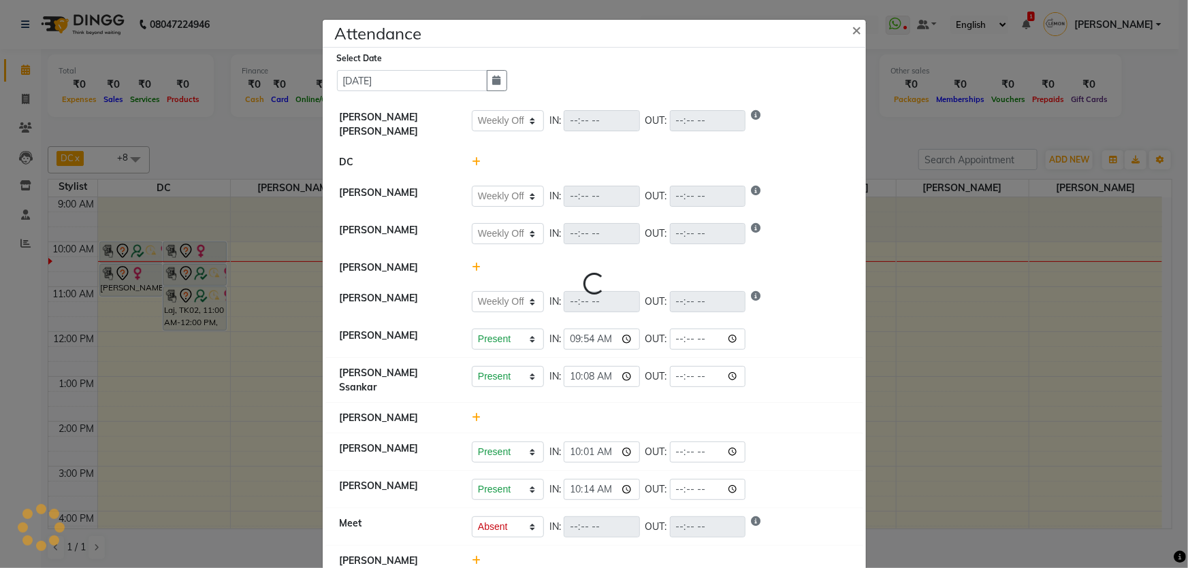
select select "A"
click at [472, 556] on icon at bounding box center [476, 561] width 9 height 10
click at [637, 558] on button "Check-In" at bounding box center [641, 567] width 41 height 19
select select "W"
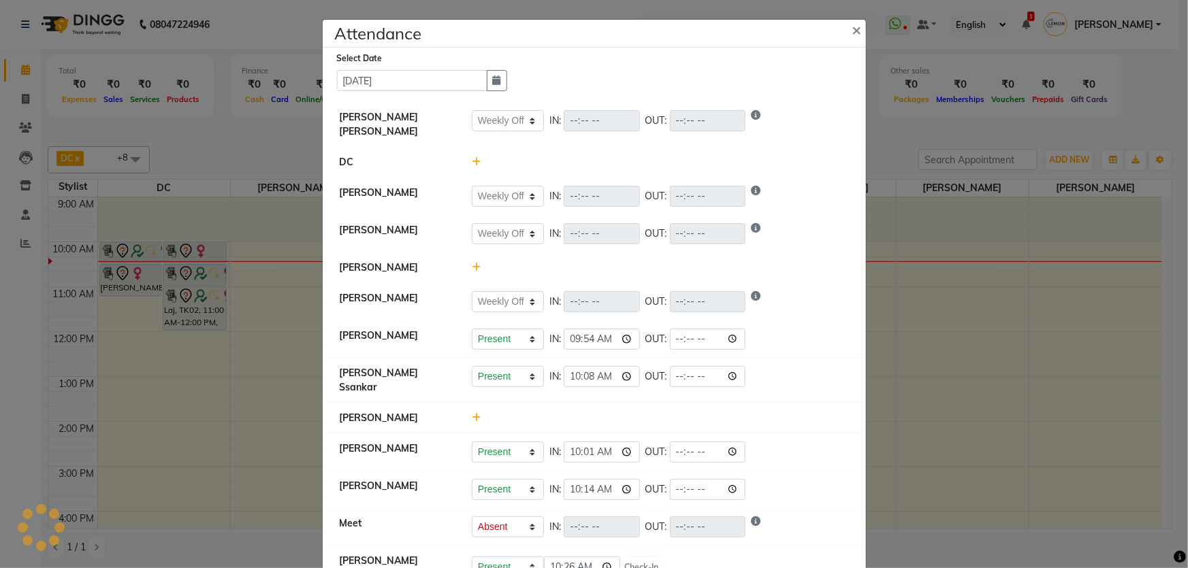
select select "W"
select select "A"
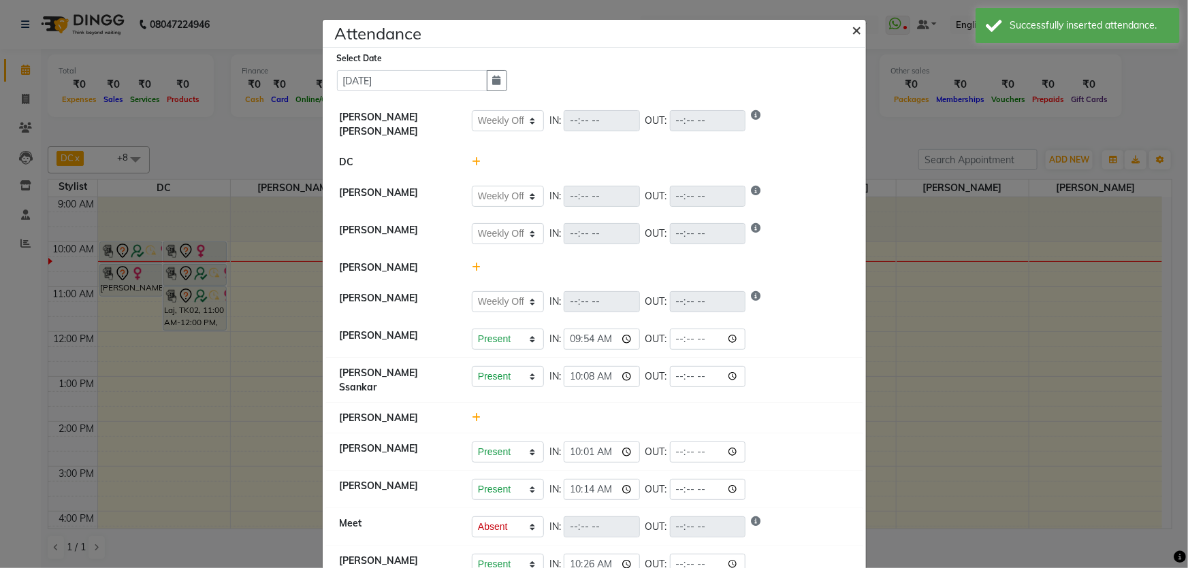
click at [852, 33] on span "×" at bounding box center [857, 29] width 10 height 20
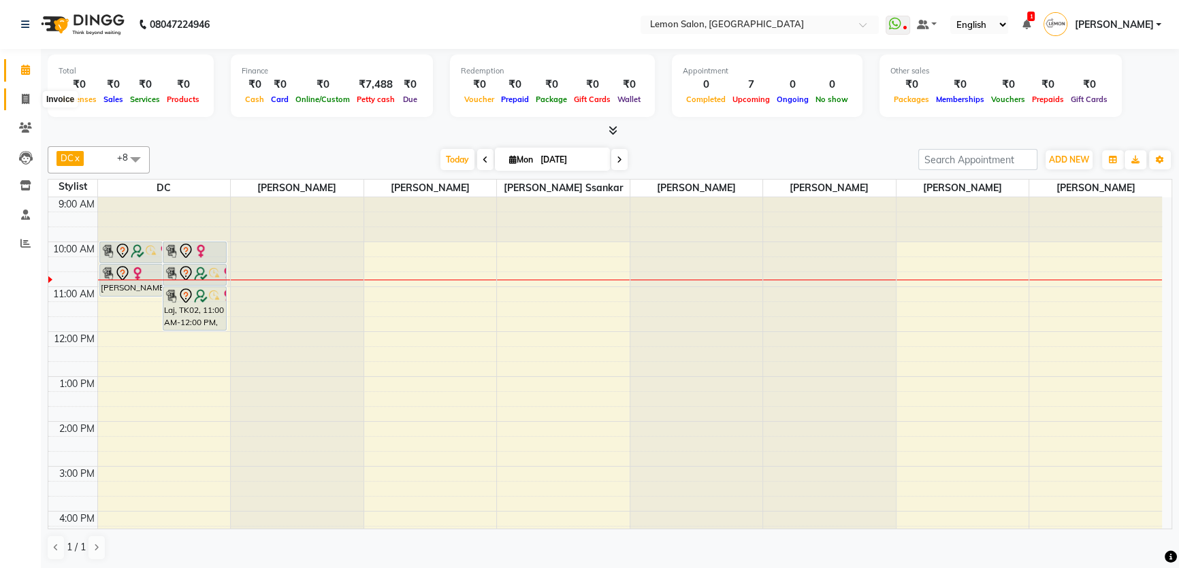
click at [22, 106] on span at bounding box center [26, 100] width 24 height 16
select select "568"
select select "service"
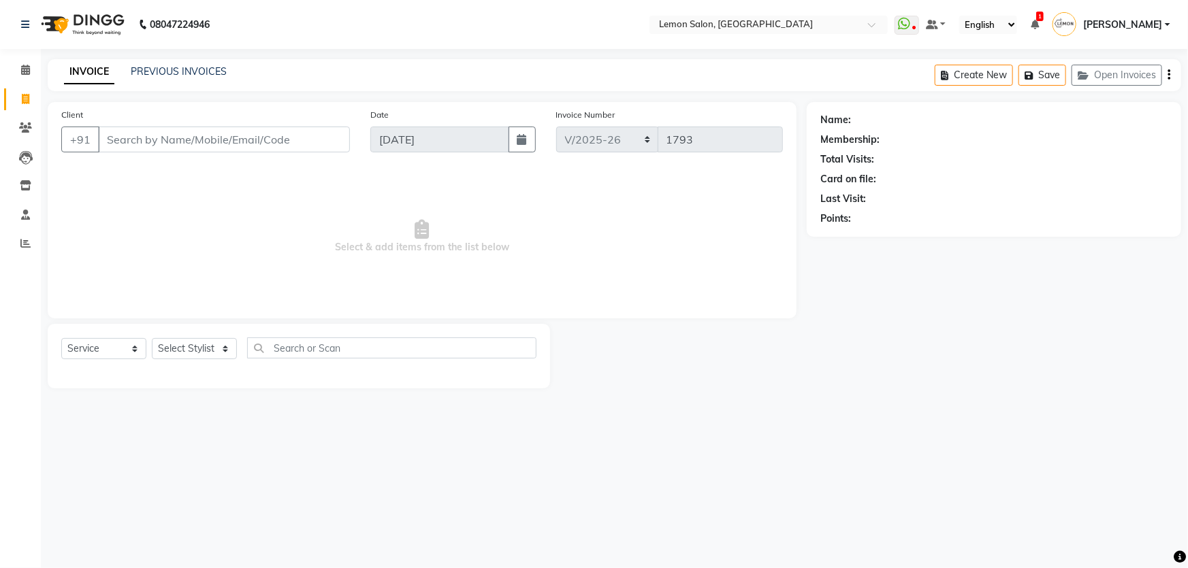
click at [174, 335] on div "Select Service Product Membership Package Voucher Prepaid Gift Card Select Styl…" at bounding box center [299, 356] width 502 height 65
click at [174, 346] on select "Select Stylist Adnan Shaikh Apoorva Ssankar DC Imran shaikh Javed Mansoori Kunj…" at bounding box center [203, 348] width 103 height 21
select select "70796"
click at [152, 338] on select "Select Stylist Adnan Shaikh Apoorva Ssankar DC Imran shaikh Javed Mansoori Kunj…" at bounding box center [203, 348] width 103 height 21
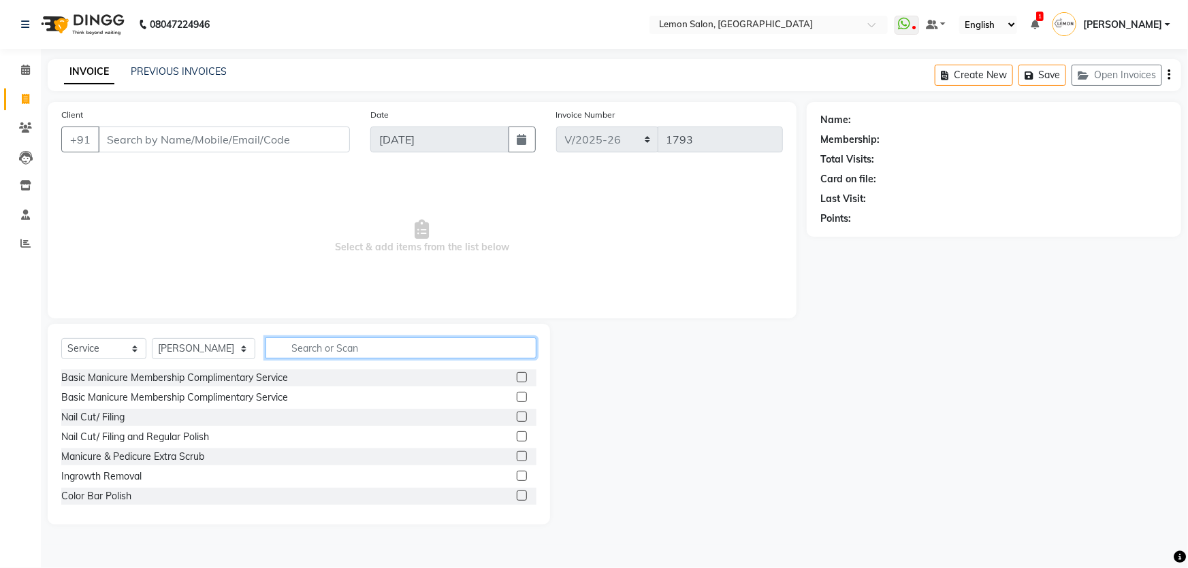
click at [319, 346] on input "text" at bounding box center [401, 348] width 272 height 21
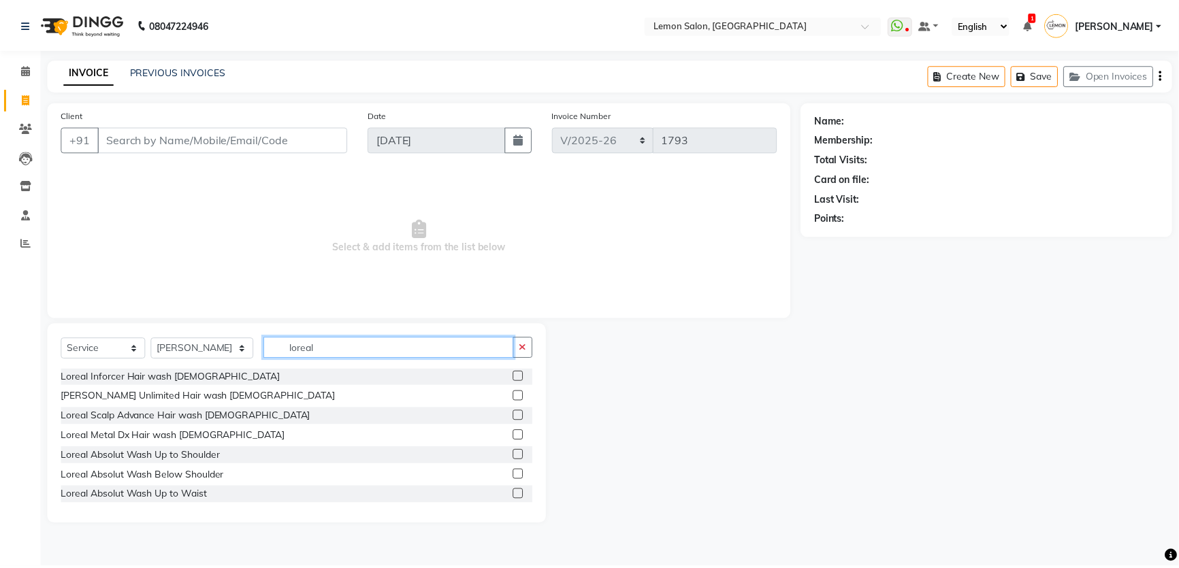
scroll to position [61, 0]
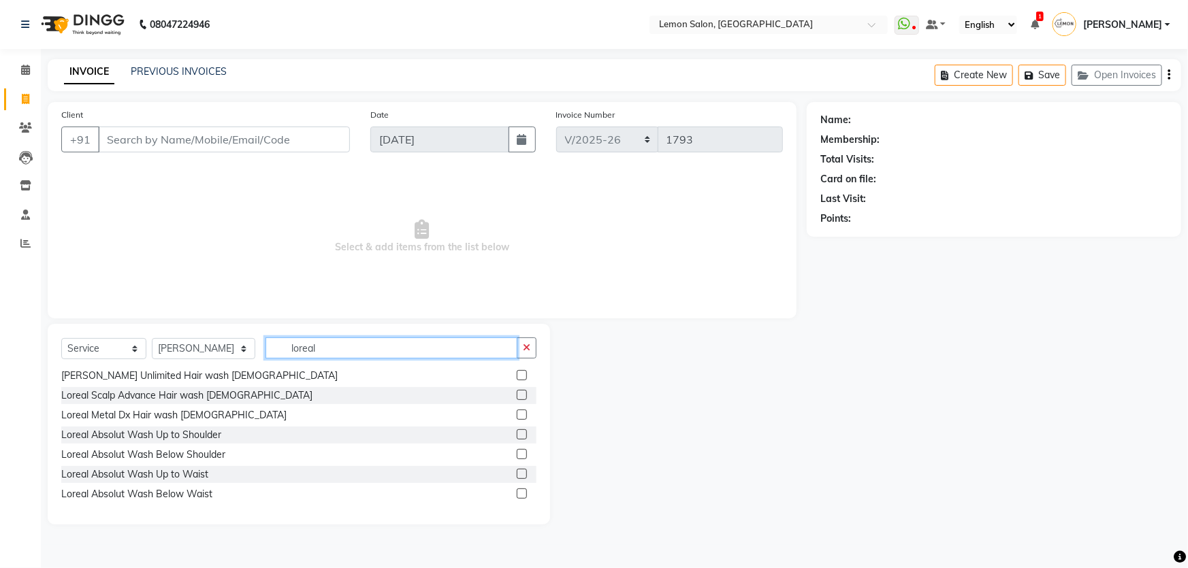
type input "loreal"
click at [507, 449] on div "Loreal Absolut Wash Below Shoulder" at bounding box center [298, 455] width 475 height 17
click at [517, 453] on label at bounding box center [522, 454] width 10 height 10
click at [517, 453] on input "checkbox" at bounding box center [521, 455] width 9 height 9
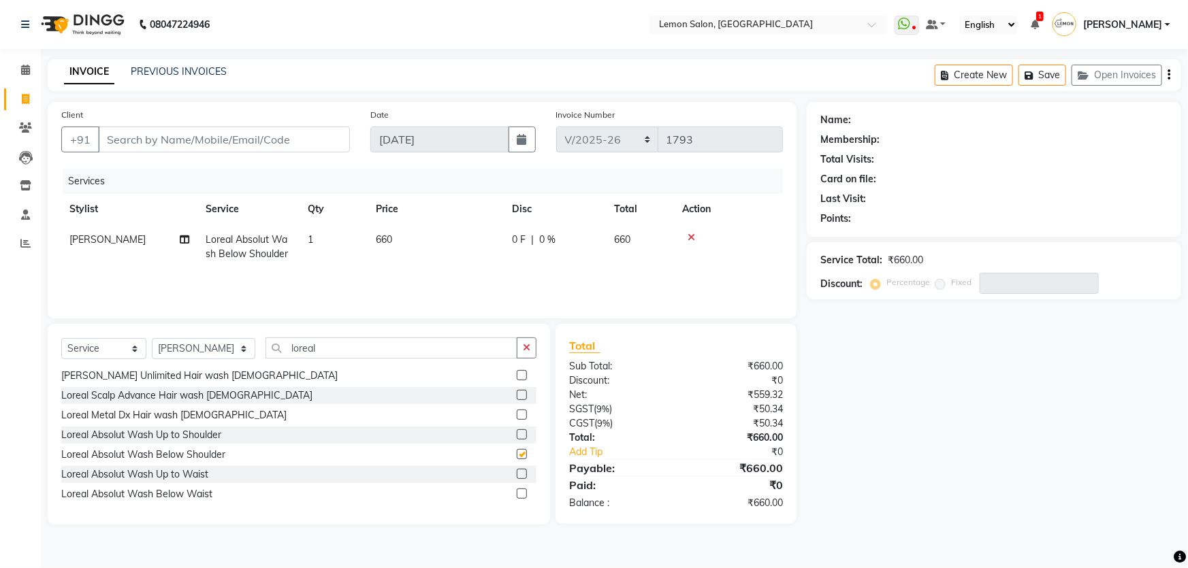
checkbox input "false"
click at [184, 146] on input "Client" at bounding box center [224, 140] width 252 height 26
type input "9"
type input "0"
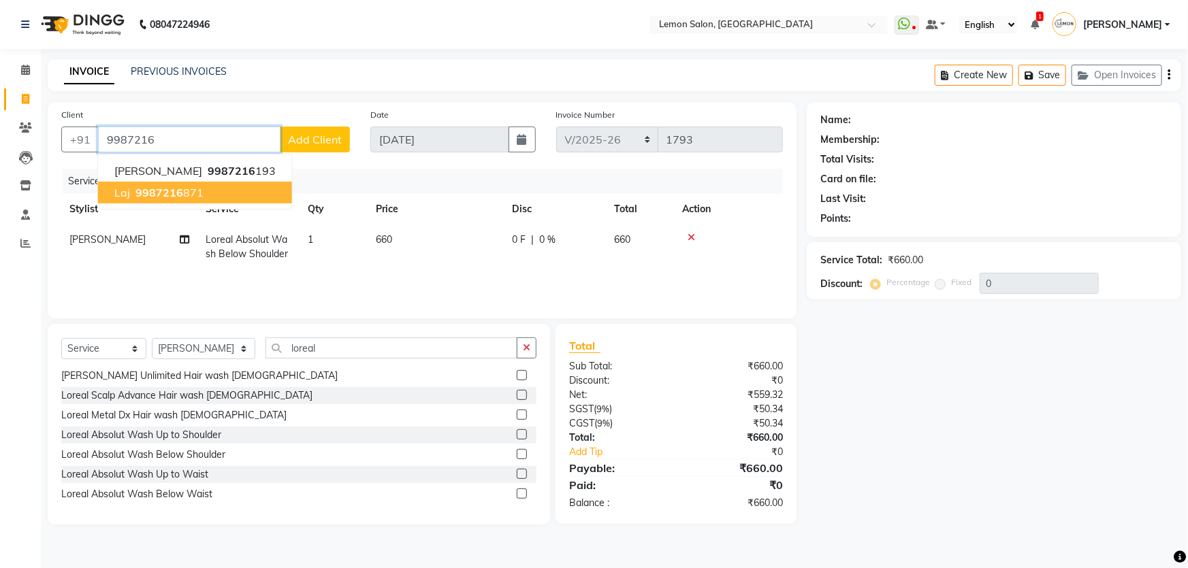
click at [188, 198] on ngb-highlight "9987216 871" at bounding box center [168, 193] width 71 height 14
type input "9987216871"
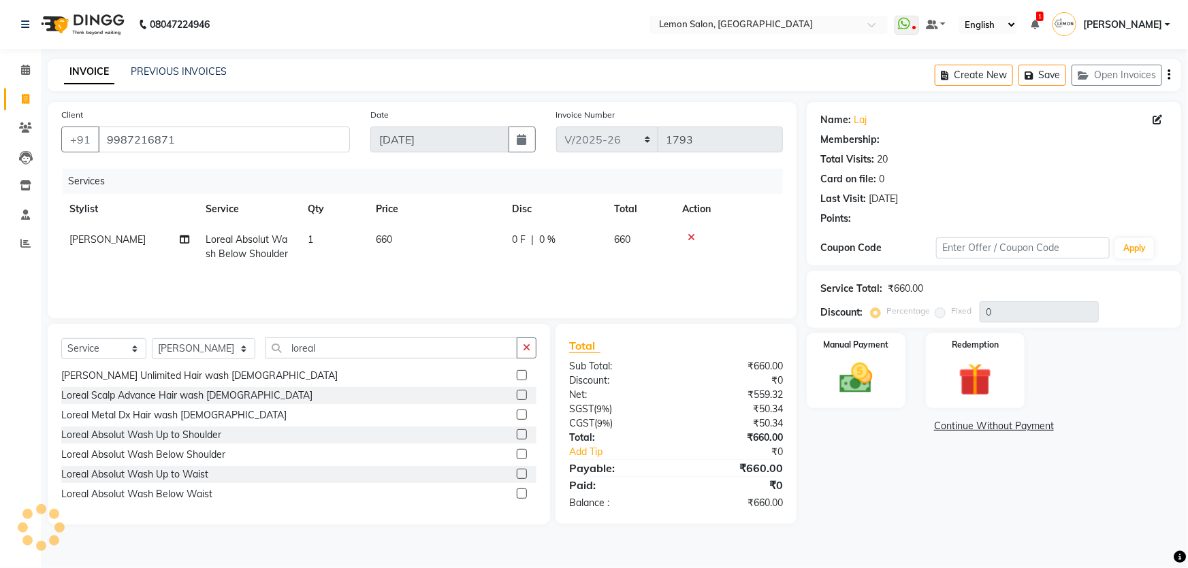
select select "1: Object"
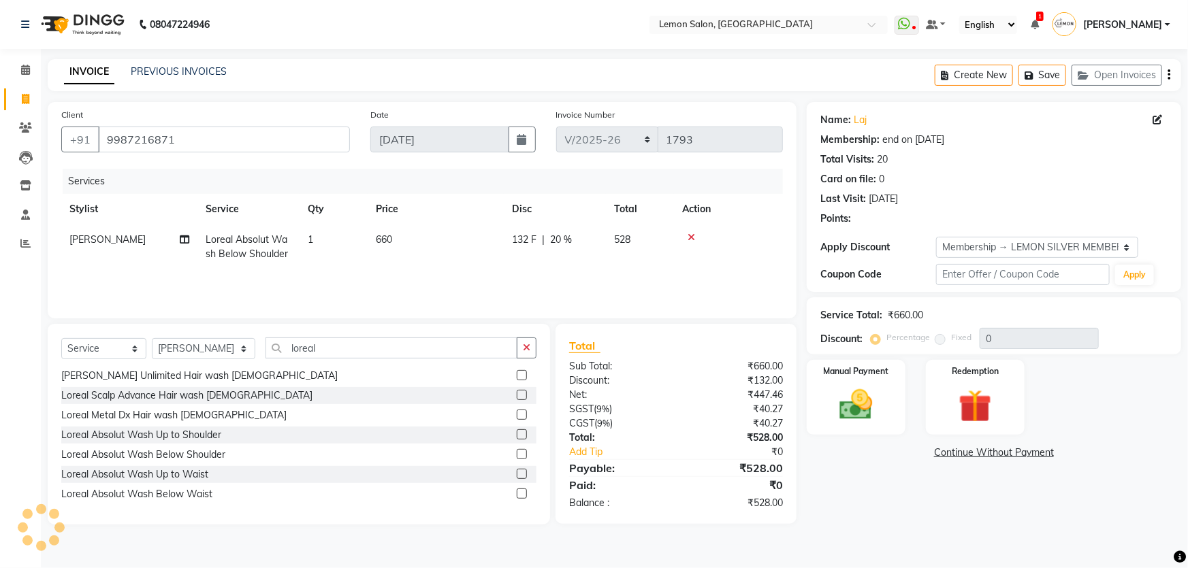
type input "20"
click at [899, 381] on div "Manual Payment" at bounding box center [856, 398] width 103 height 78
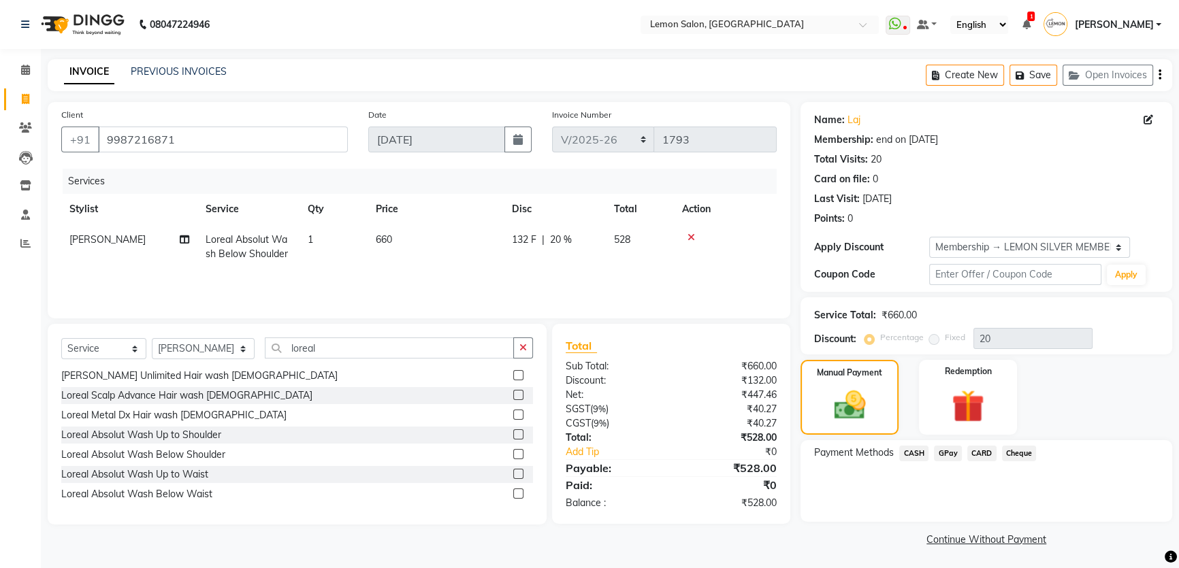
click at [939, 455] on span "GPay" at bounding box center [948, 454] width 28 height 16
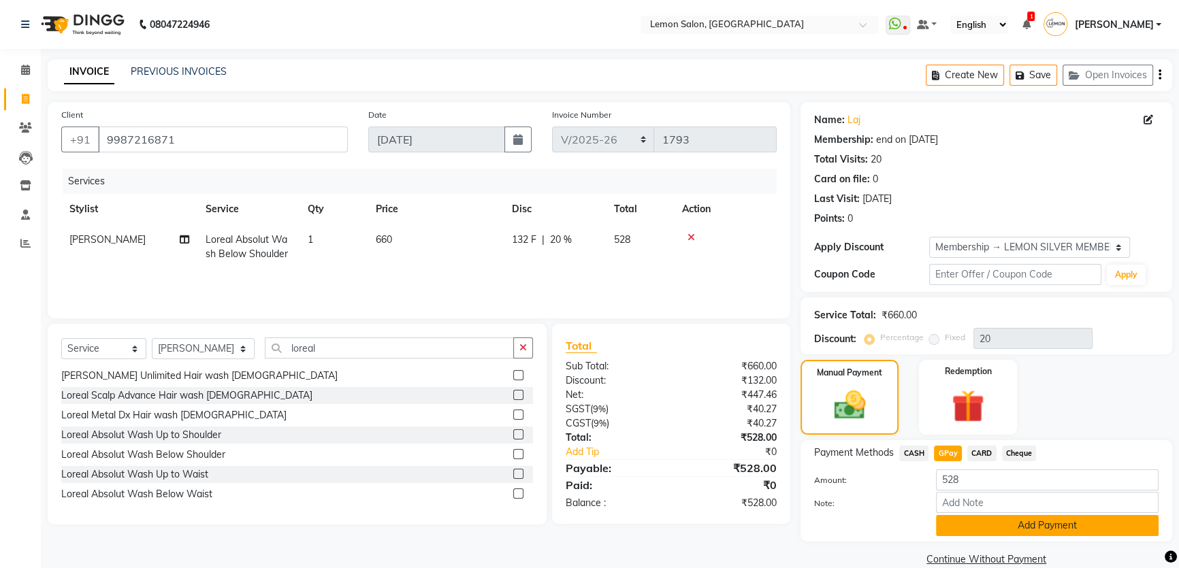
click at [990, 528] on button "Add Payment" at bounding box center [1047, 525] width 223 height 21
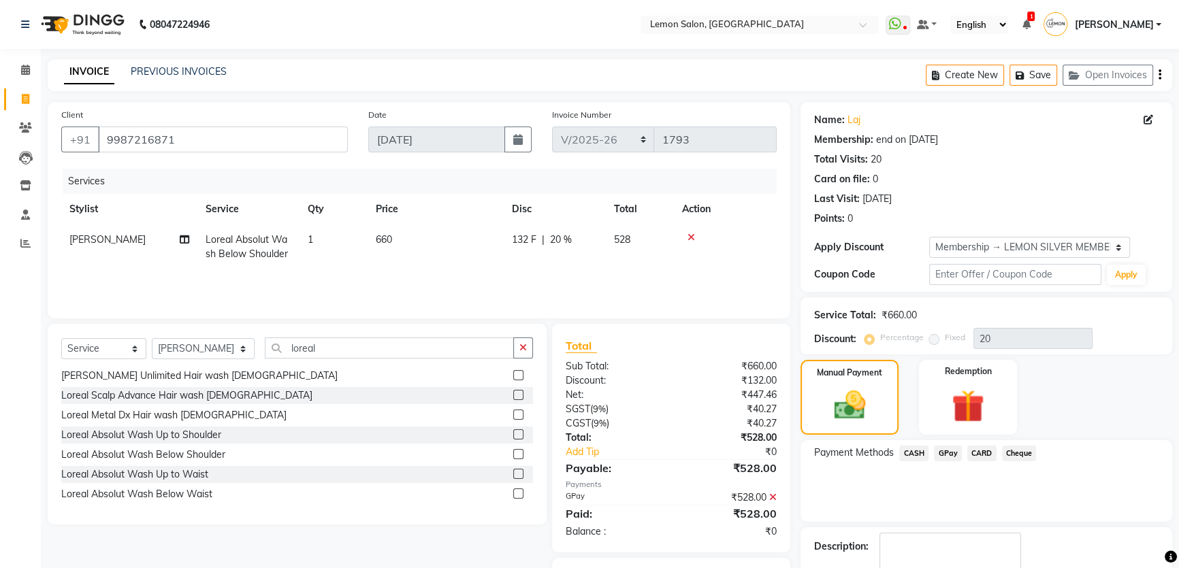
scroll to position [78, 0]
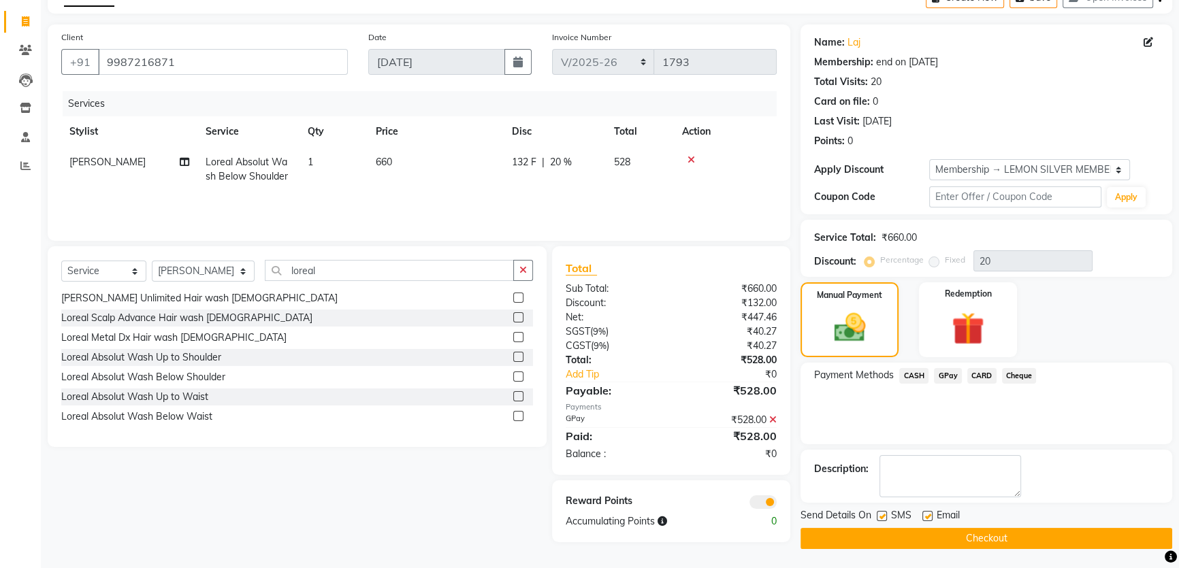
click at [996, 540] on button "Checkout" at bounding box center [987, 538] width 372 height 21
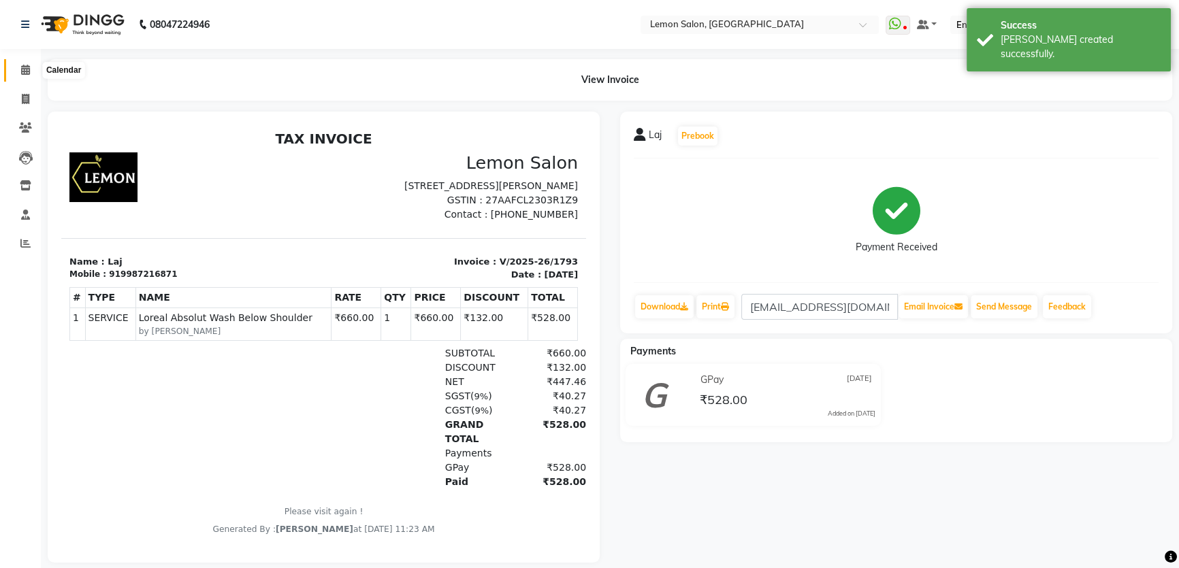
click at [24, 73] on icon at bounding box center [25, 70] width 9 height 10
